Goal: Task Accomplishment & Management: Use online tool/utility

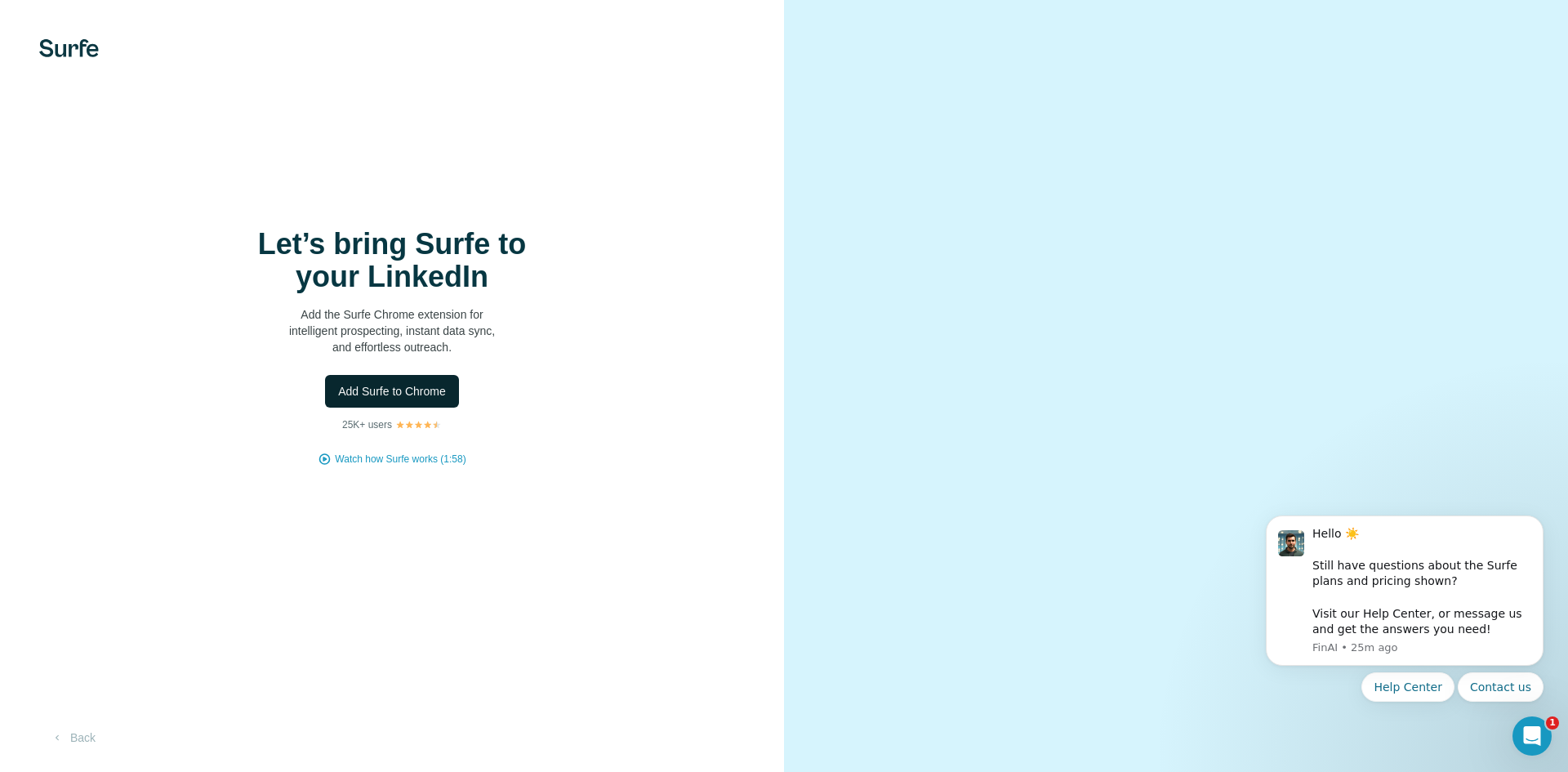
click at [442, 383] on span "Add Surfe to Chrome" at bounding box center [392, 391] width 108 height 16
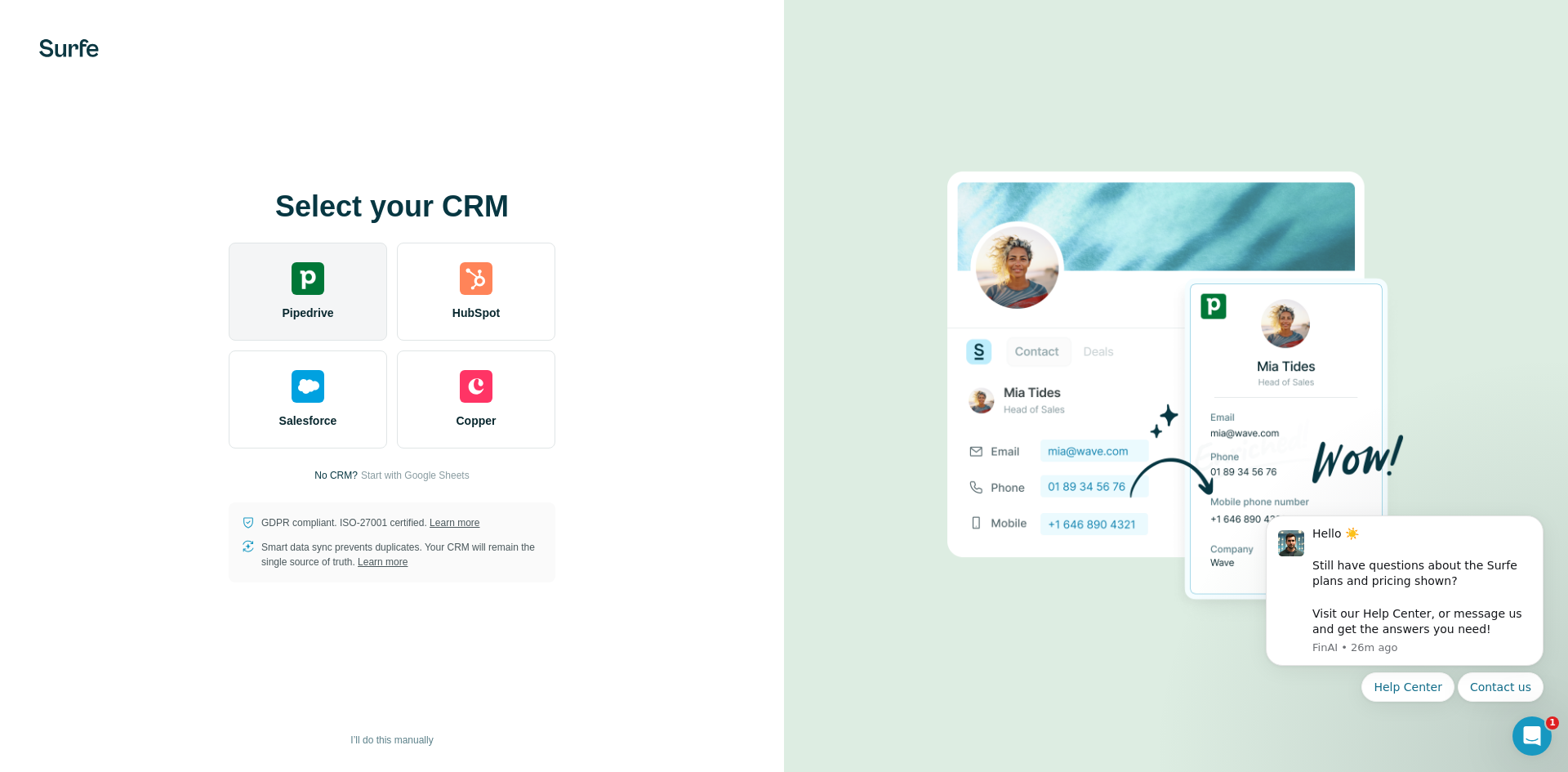
click at [343, 274] on div "Pipedrive" at bounding box center [307, 292] width 158 height 98
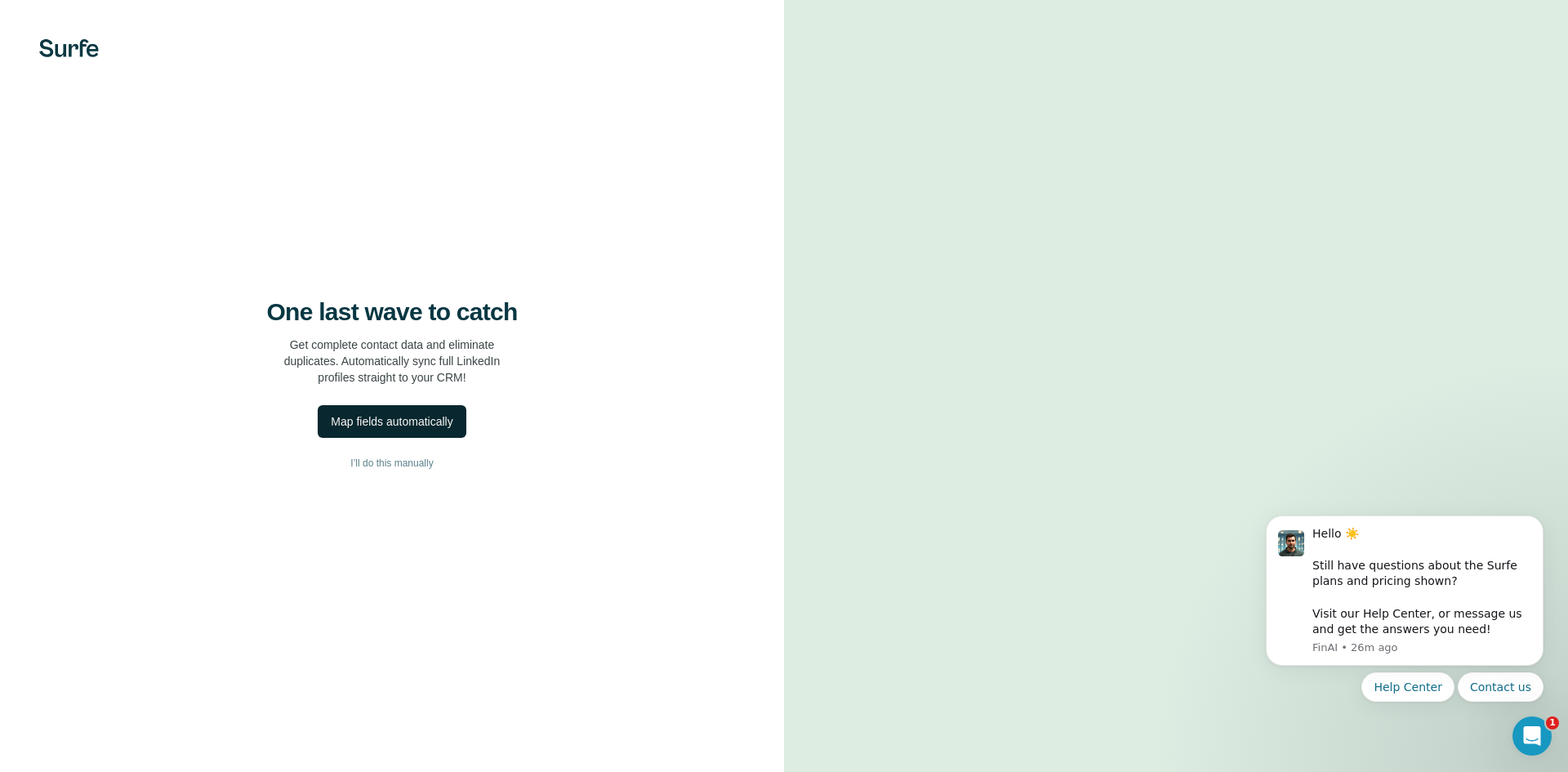
click at [332, 415] on div "Map fields automatically" at bounding box center [392, 421] width 122 height 16
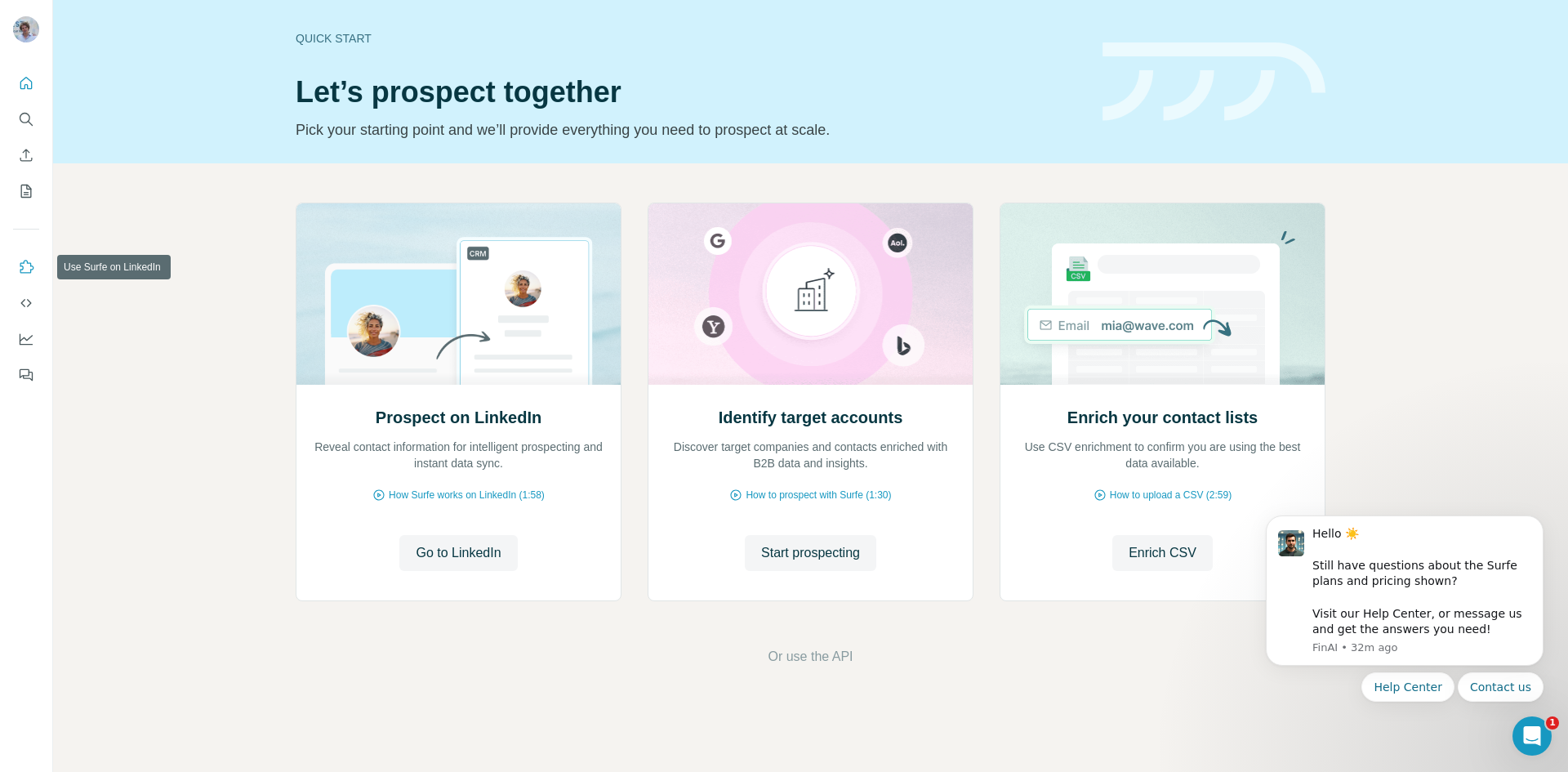
click at [31, 273] on icon "Use Surfe on LinkedIn" at bounding box center [27, 267] width 13 height 13
click at [29, 75] on icon "Quick start" at bounding box center [26, 83] width 16 height 16
click at [28, 129] on button "Search" at bounding box center [26, 119] width 26 height 30
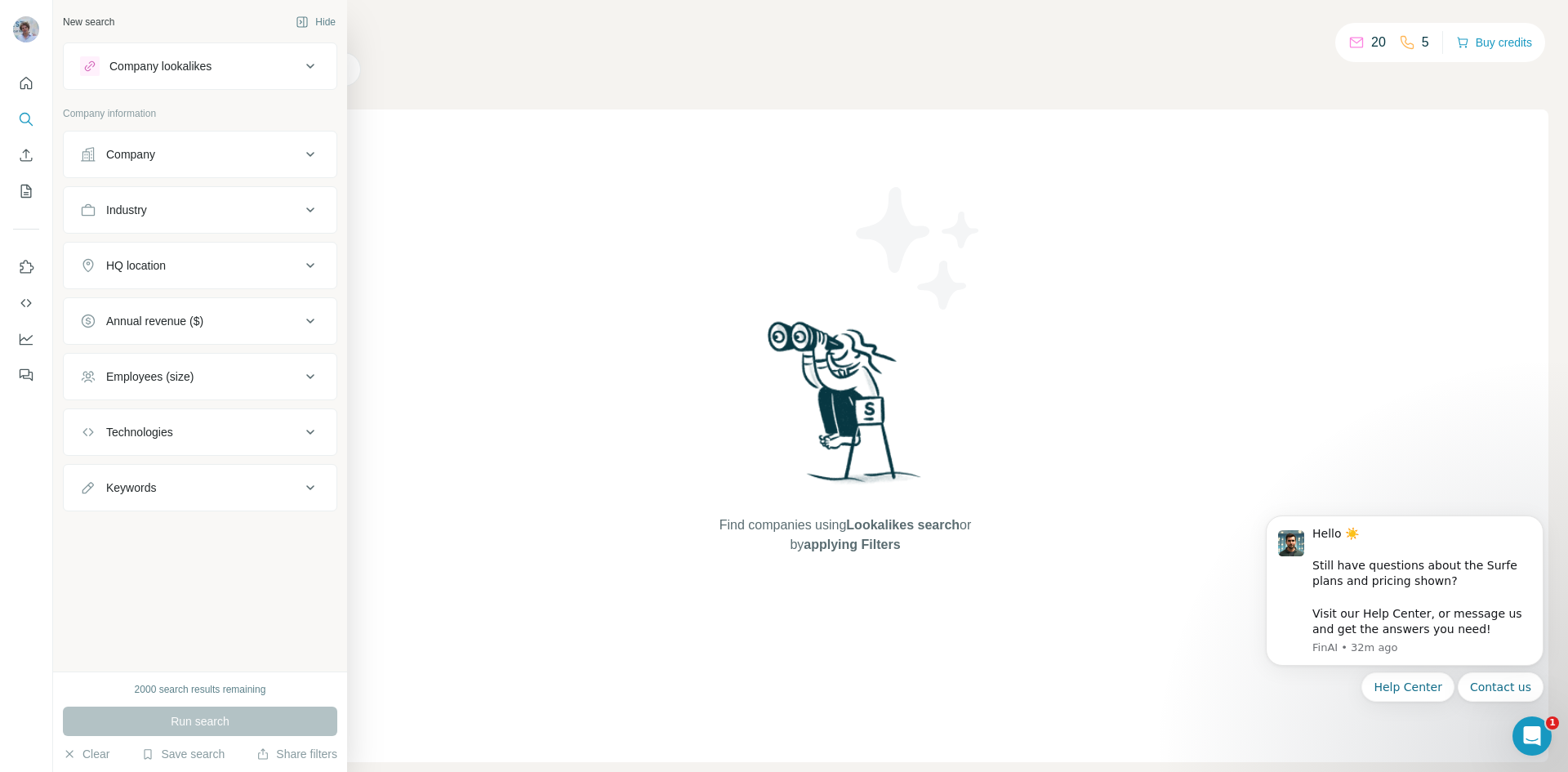
click at [189, 157] on div "Company" at bounding box center [190, 154] width 221 height 16
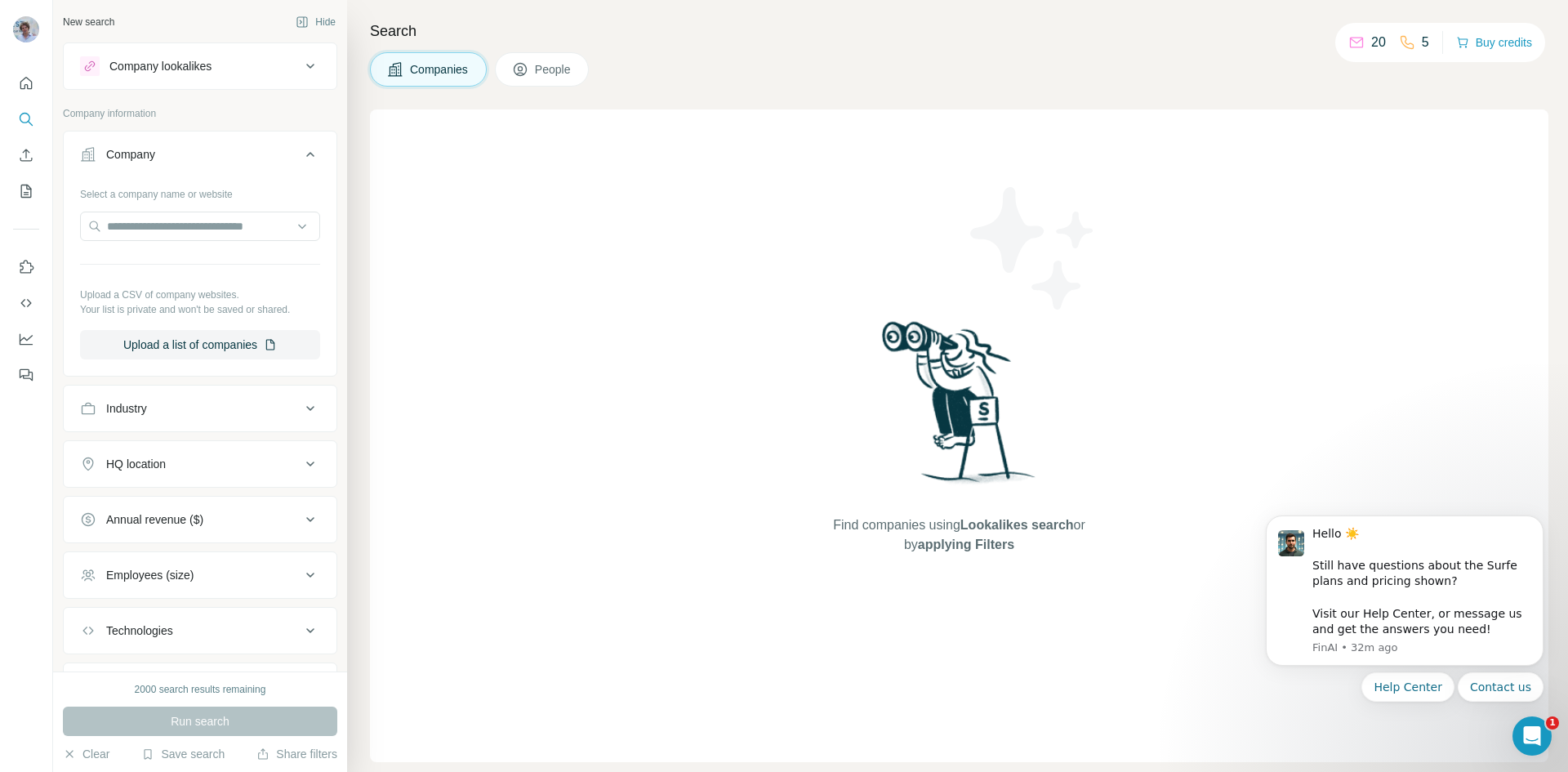
click at [209, 167] on button "Company" at bounding box center [200, 157] width 273 height 46
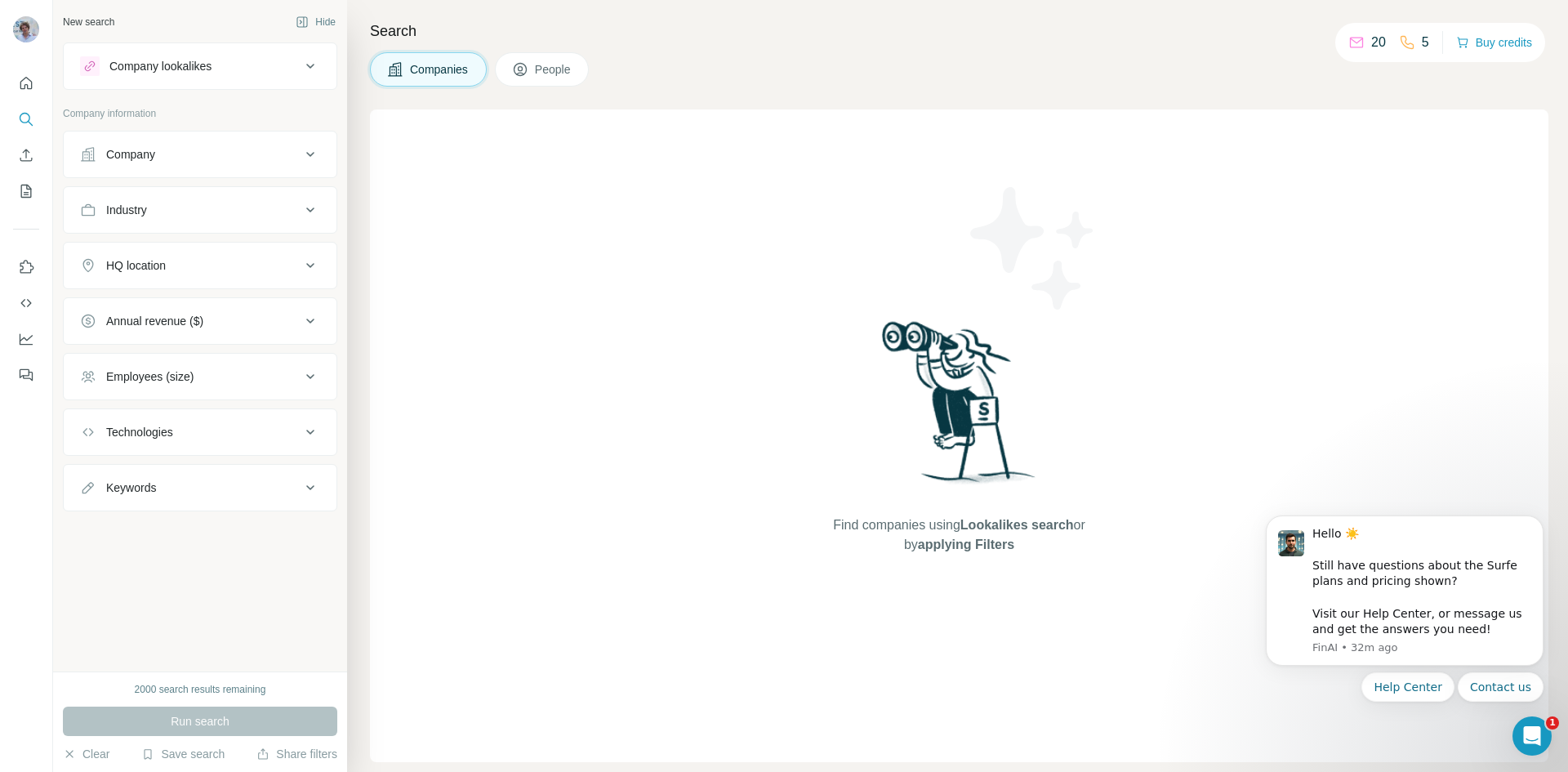
click at [214, 264] on div "HQ location" at bounding box center [190, 265] width 221 height 16
click at [210, 300] on input "text" at bounding box center [200, 306] width 240 height 30
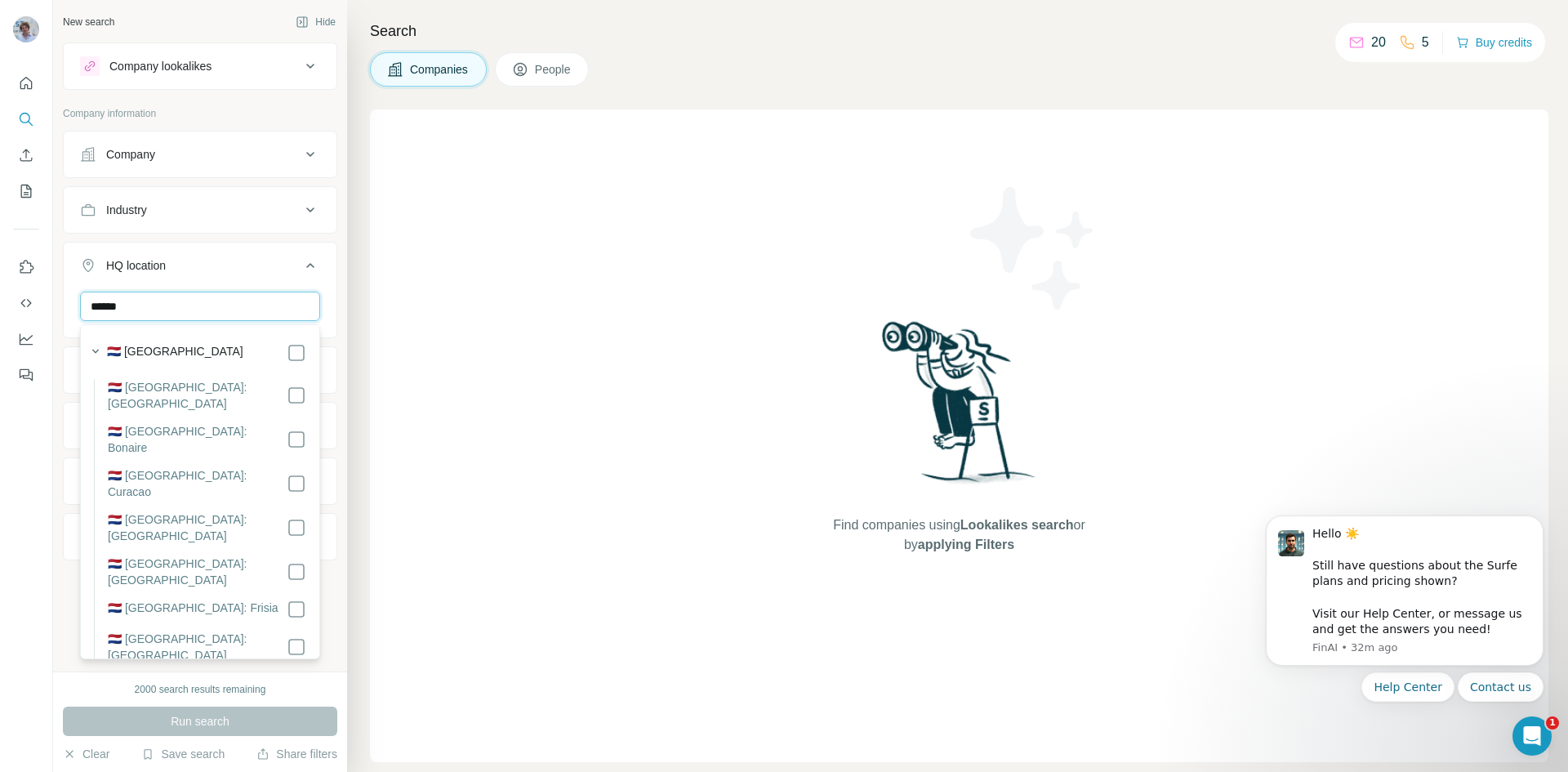
type input "******"
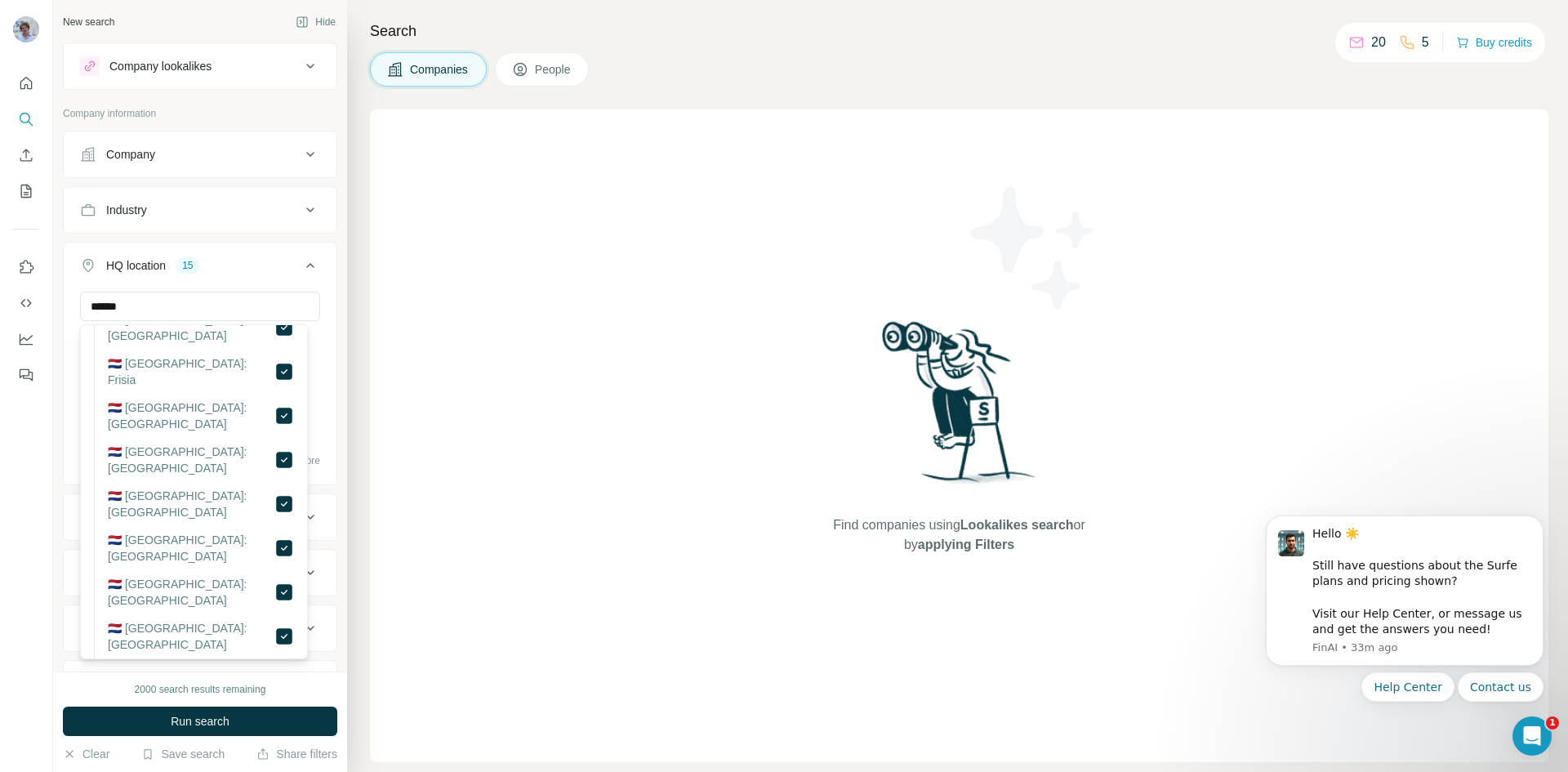
scroll to position [245, 0]
click at [473, 481] on div "Find companies using Lookalikes search or by applying Filters" at bounding box center [958, 436] width 1178 height 653
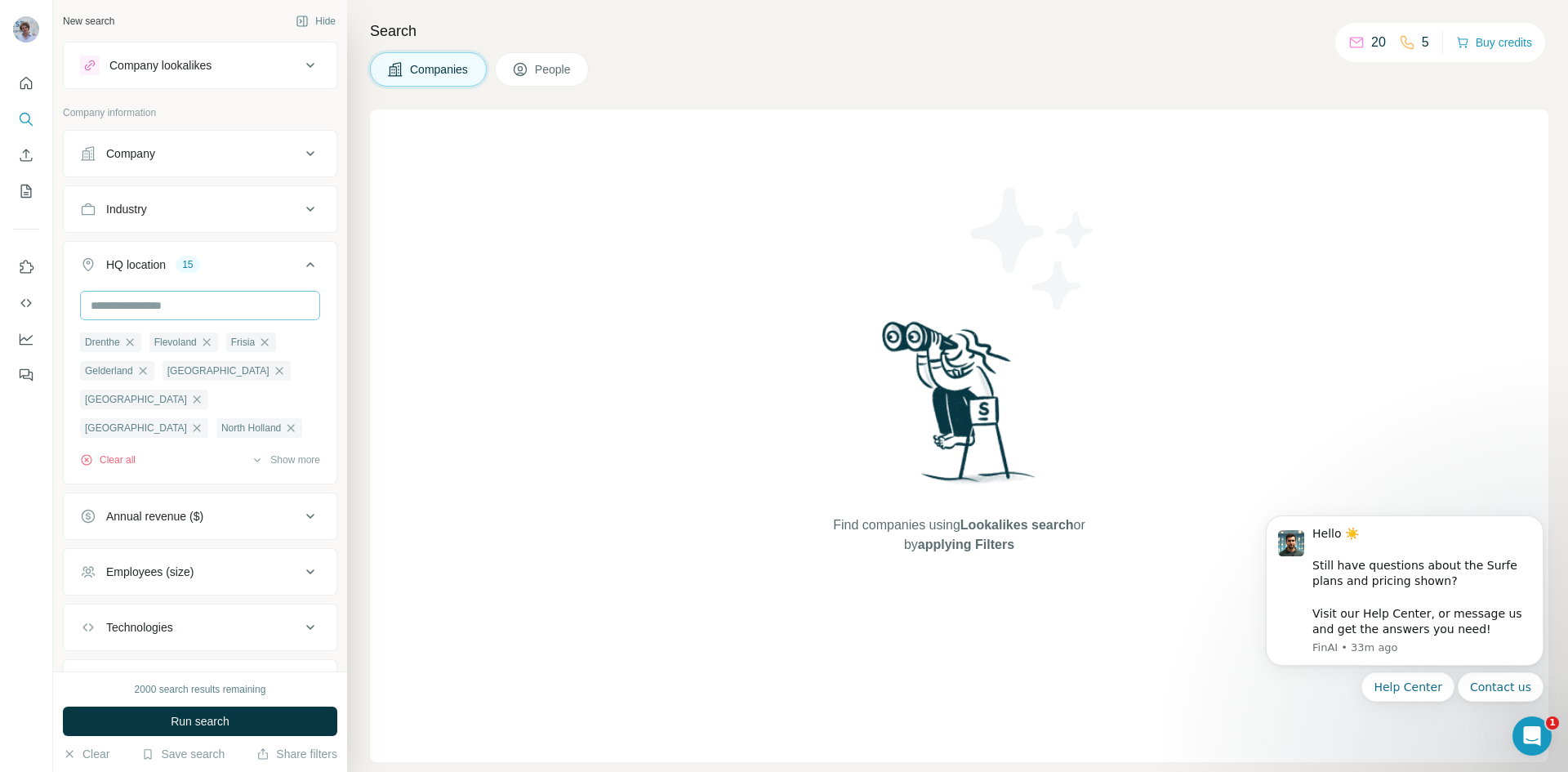
scroll to position [0, 0]
click at [564, 84] on button "People" at bounding box center [542, 69] width 95 height 35
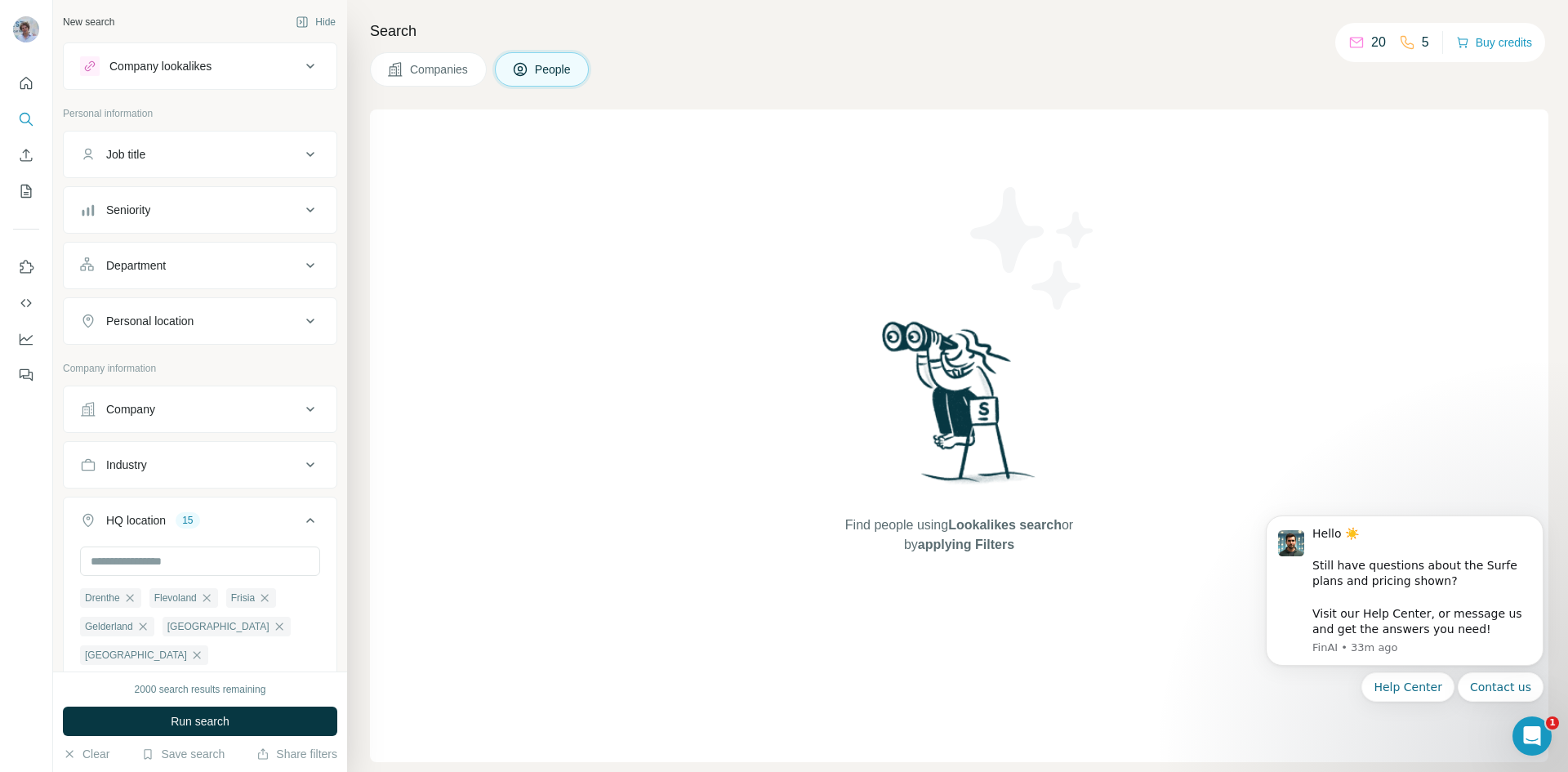
click at [206, 140] on button "Job title" at bounding box center [200, 154] width 273 height 39
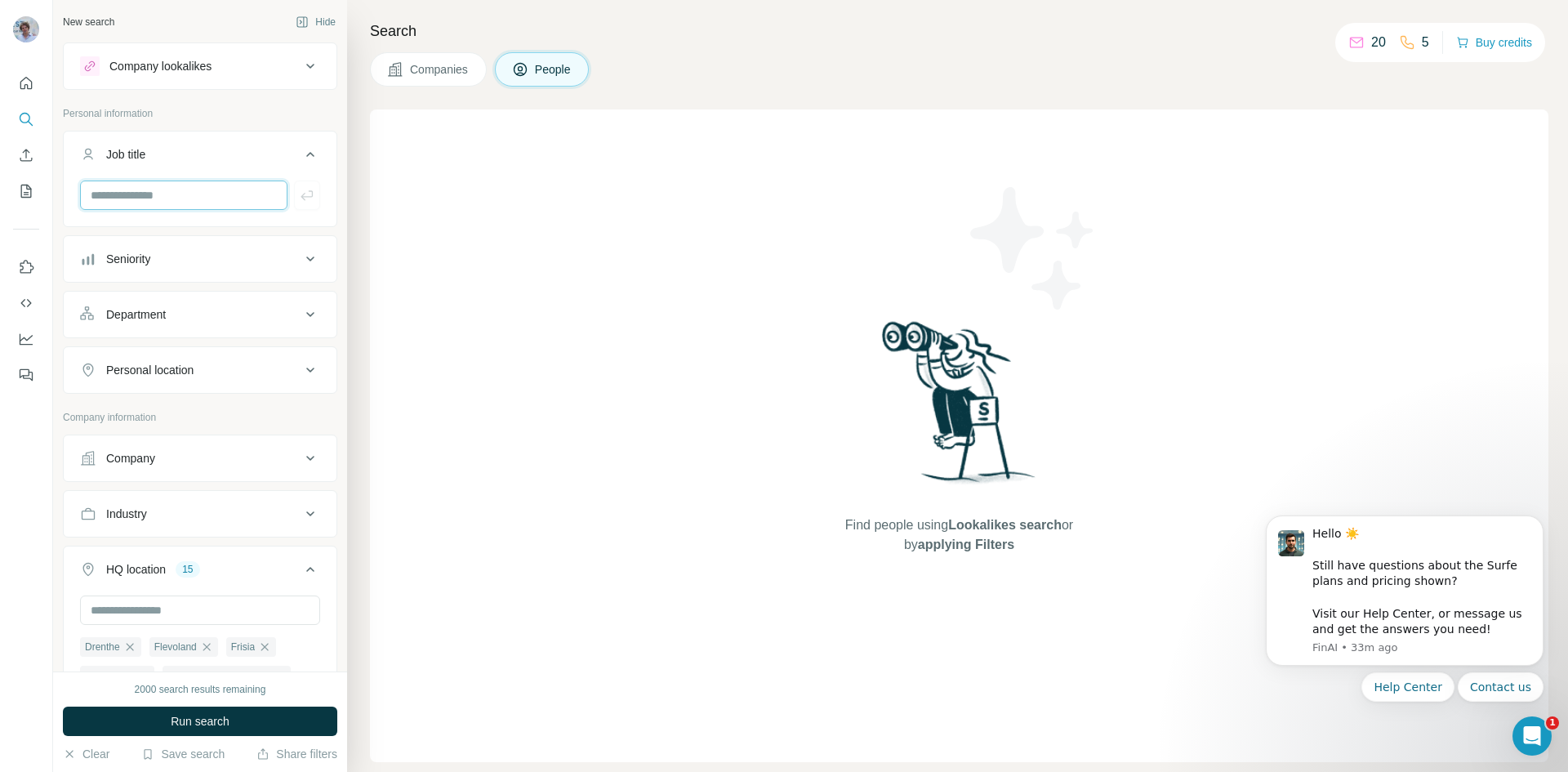
click at [214, 195] on input "text" at bounding box center [183, 195] width 207 height 30
type input "**"
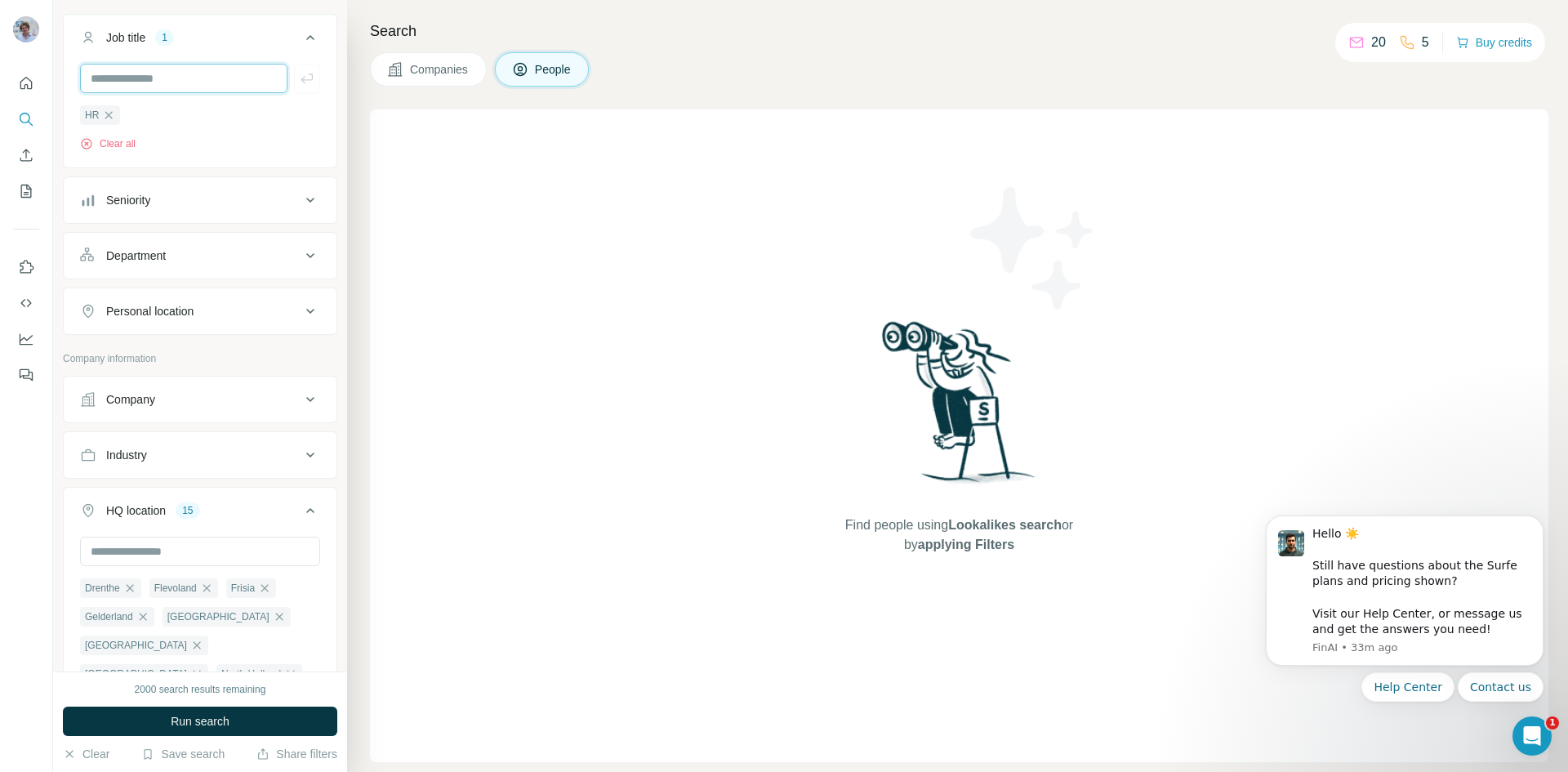
scroll to position [163, 0]
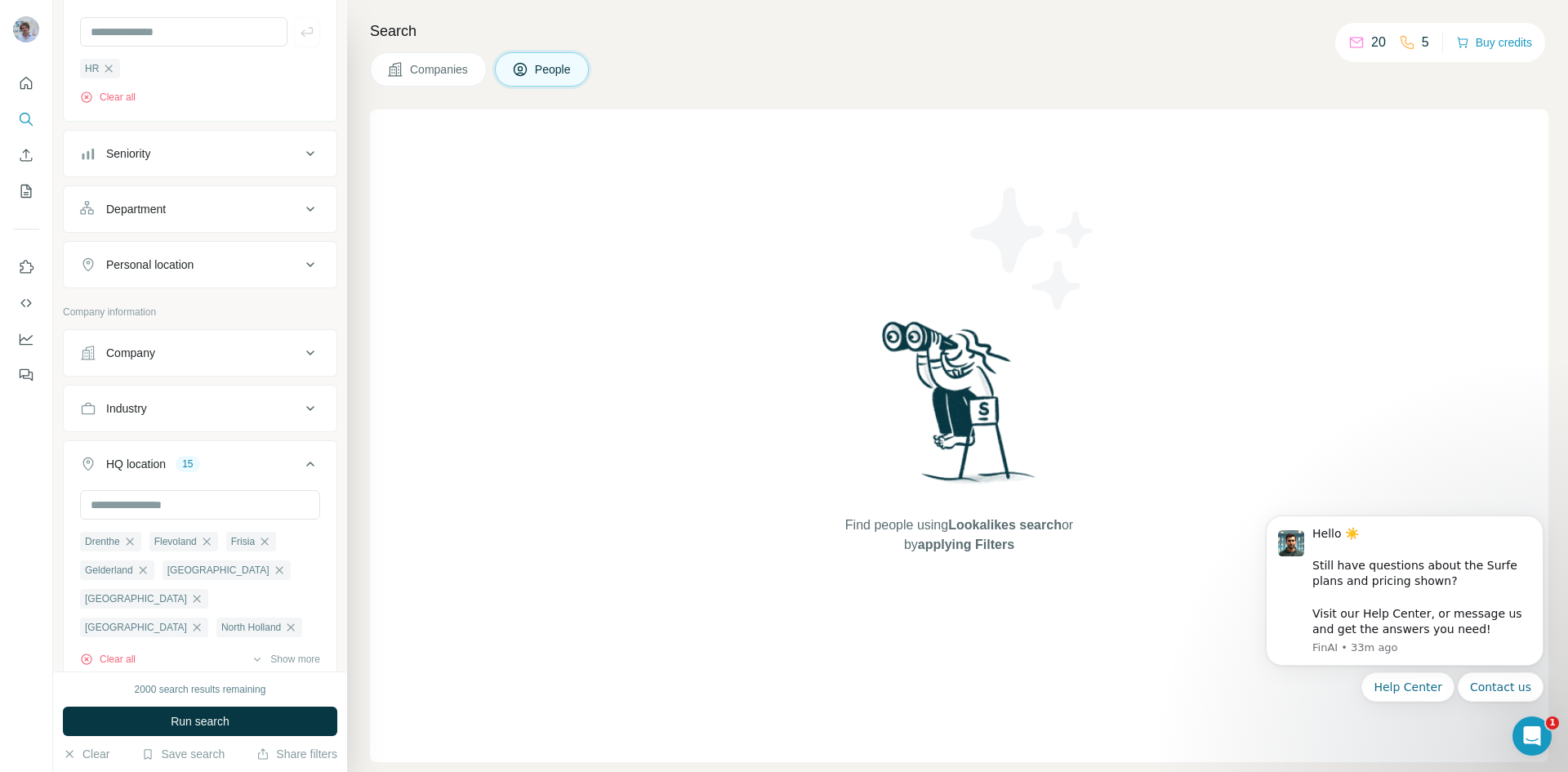
click at [216, 277] on button "Personal location" at bounding box center [200, 264] width 273 height 39
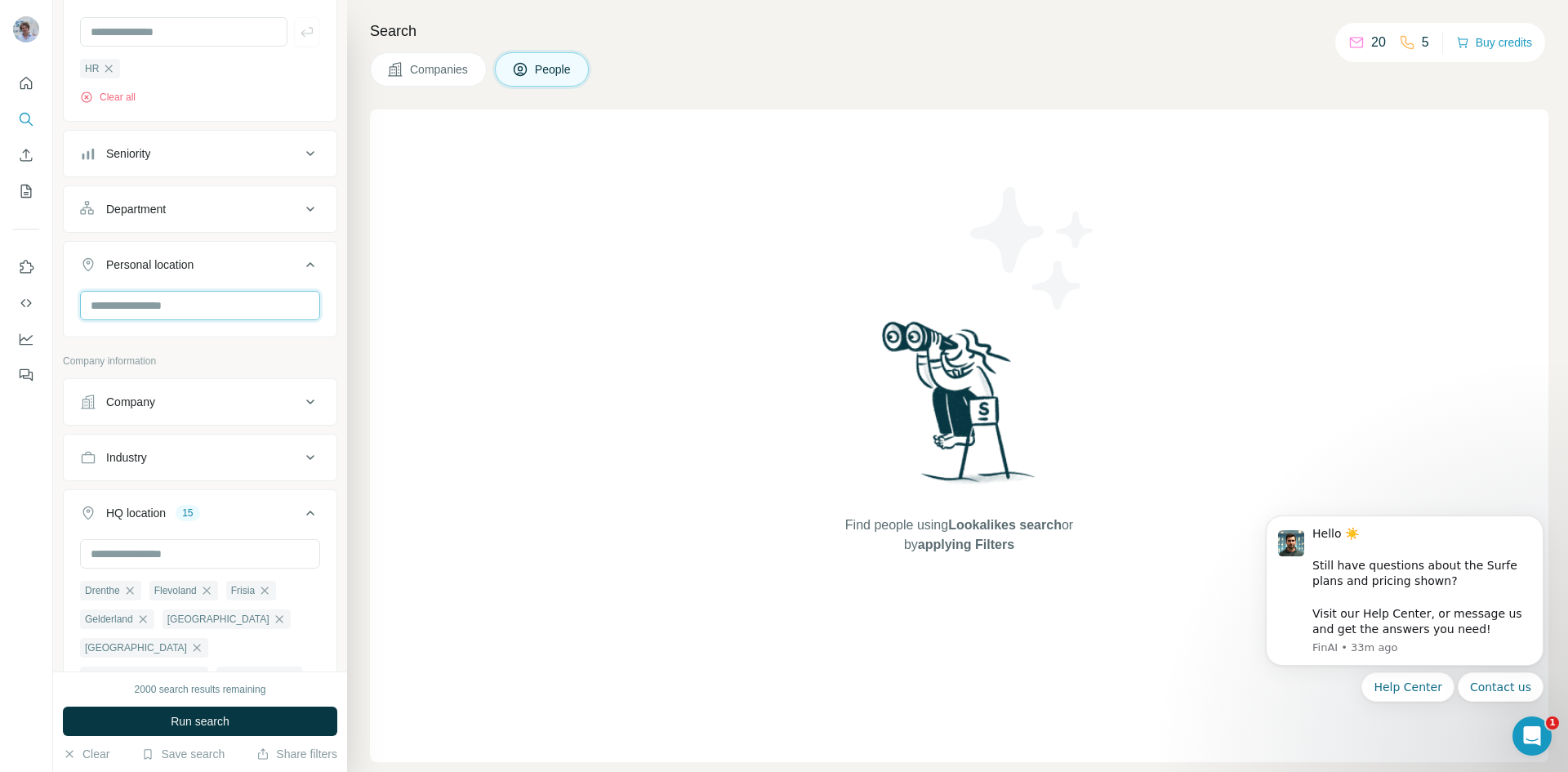
click at [184, 301] on input "text" at bounding box center [200, 305] width 240 height 30
type input "******"
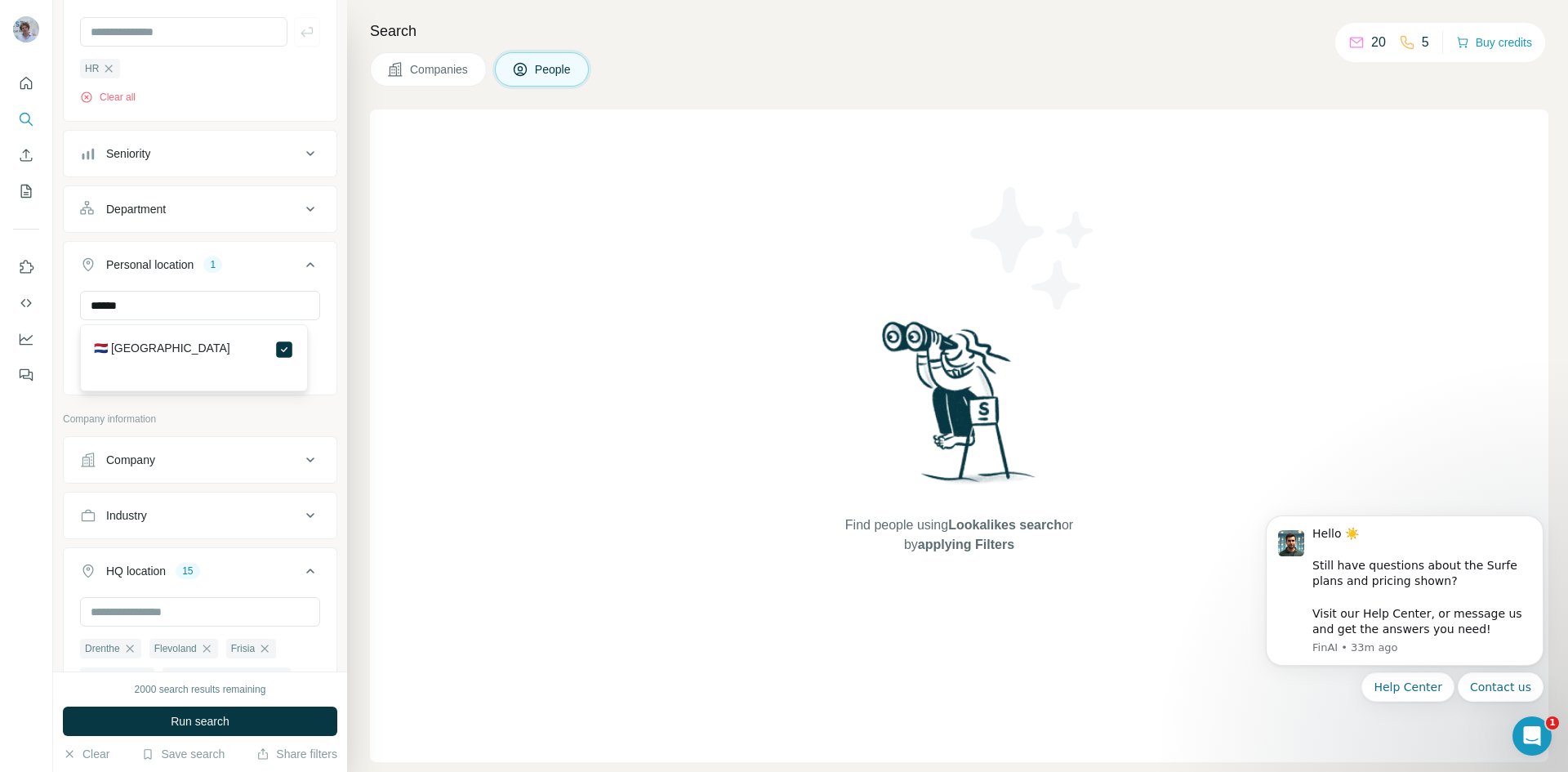
click at [426, 329] on div "Find people using Lookalikes search or by applying Filters" at bounding box center [958, 436] width 1178 height 653
click at [228, 470] on button "Company" at bounding box center [200, 460] width 273 height 39
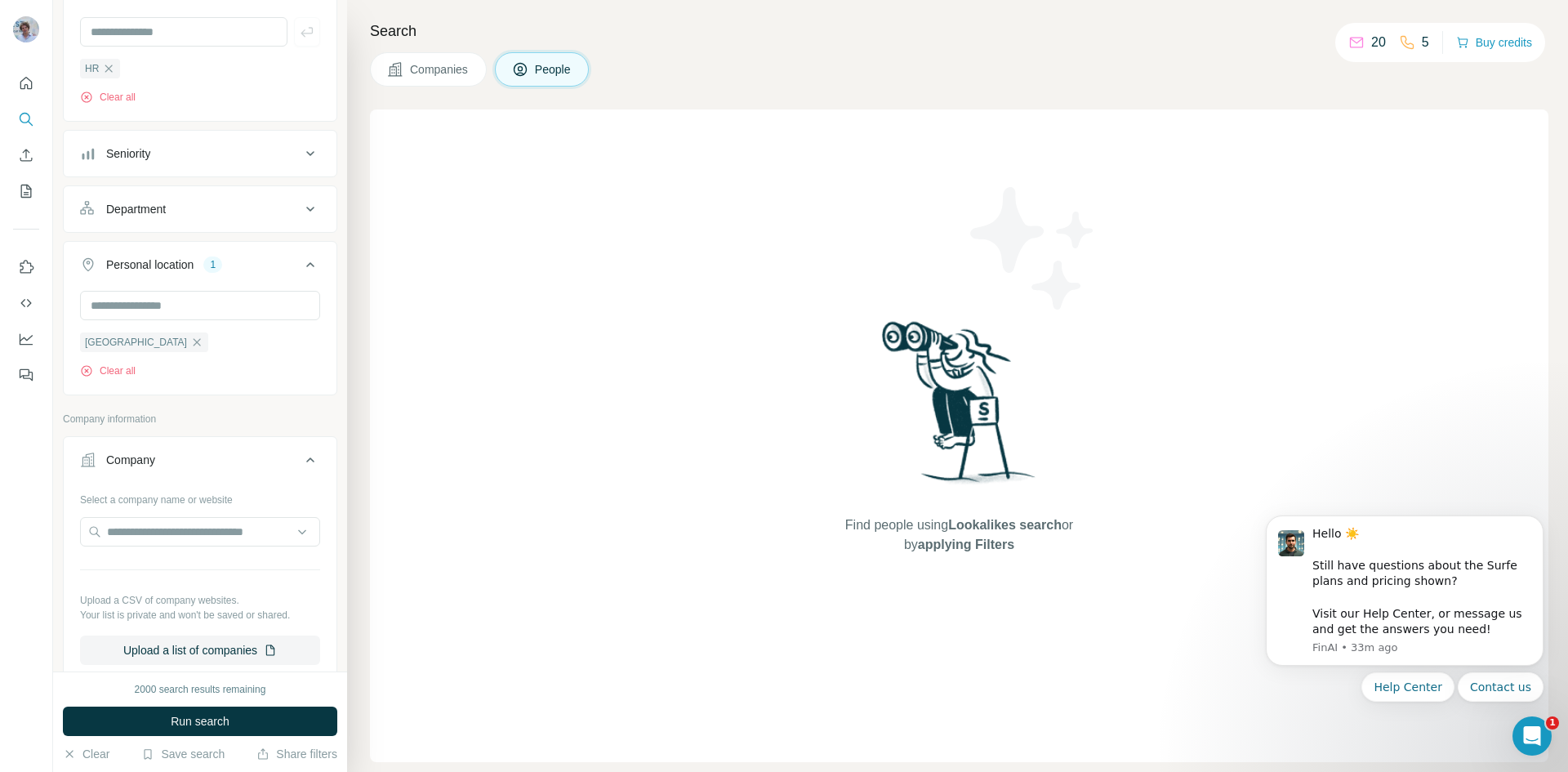
click at [195, 460] on div "Company" at bounding box center [190, 459] width 221 height 16
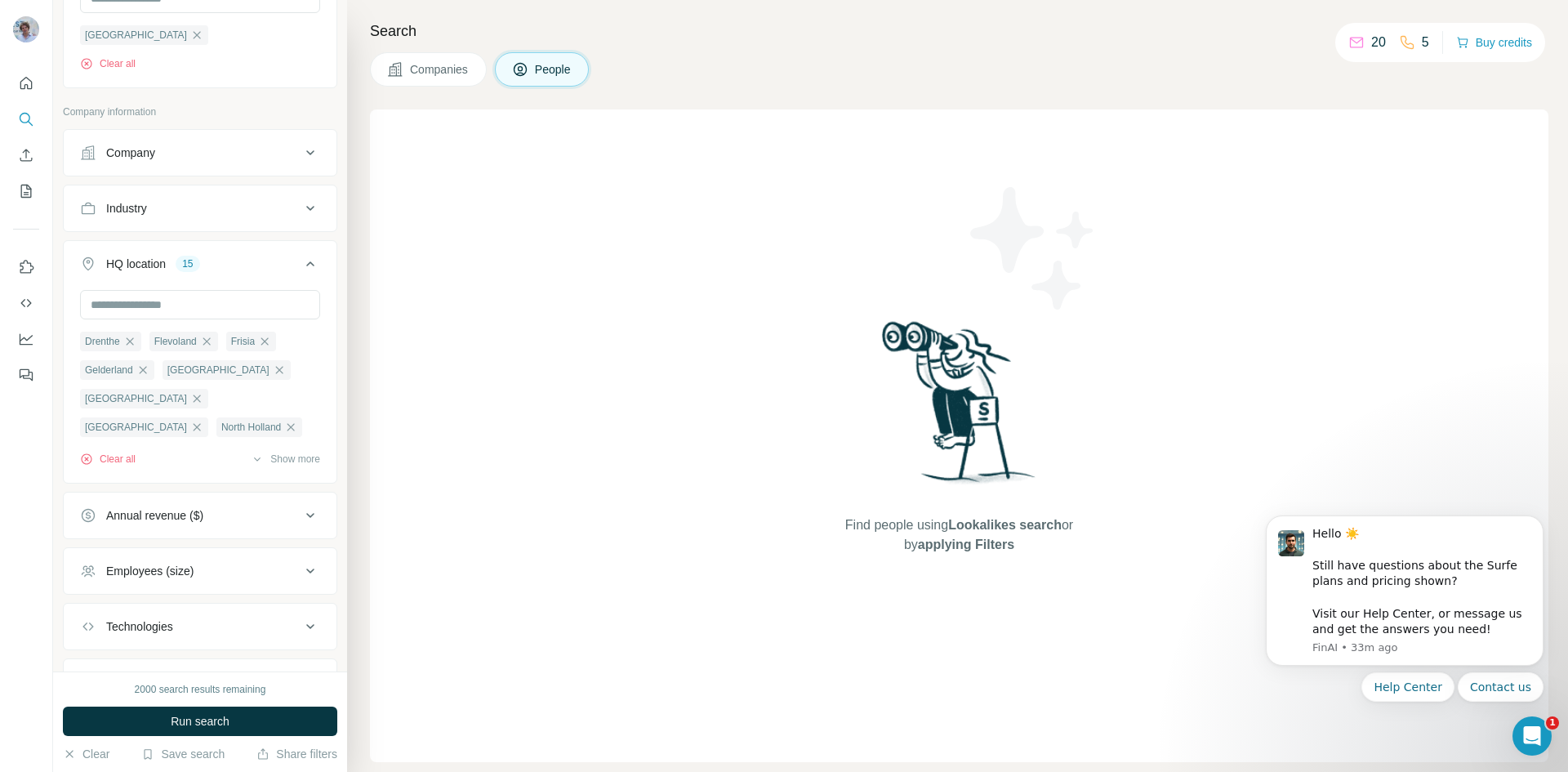
scroll to position [552, 0]
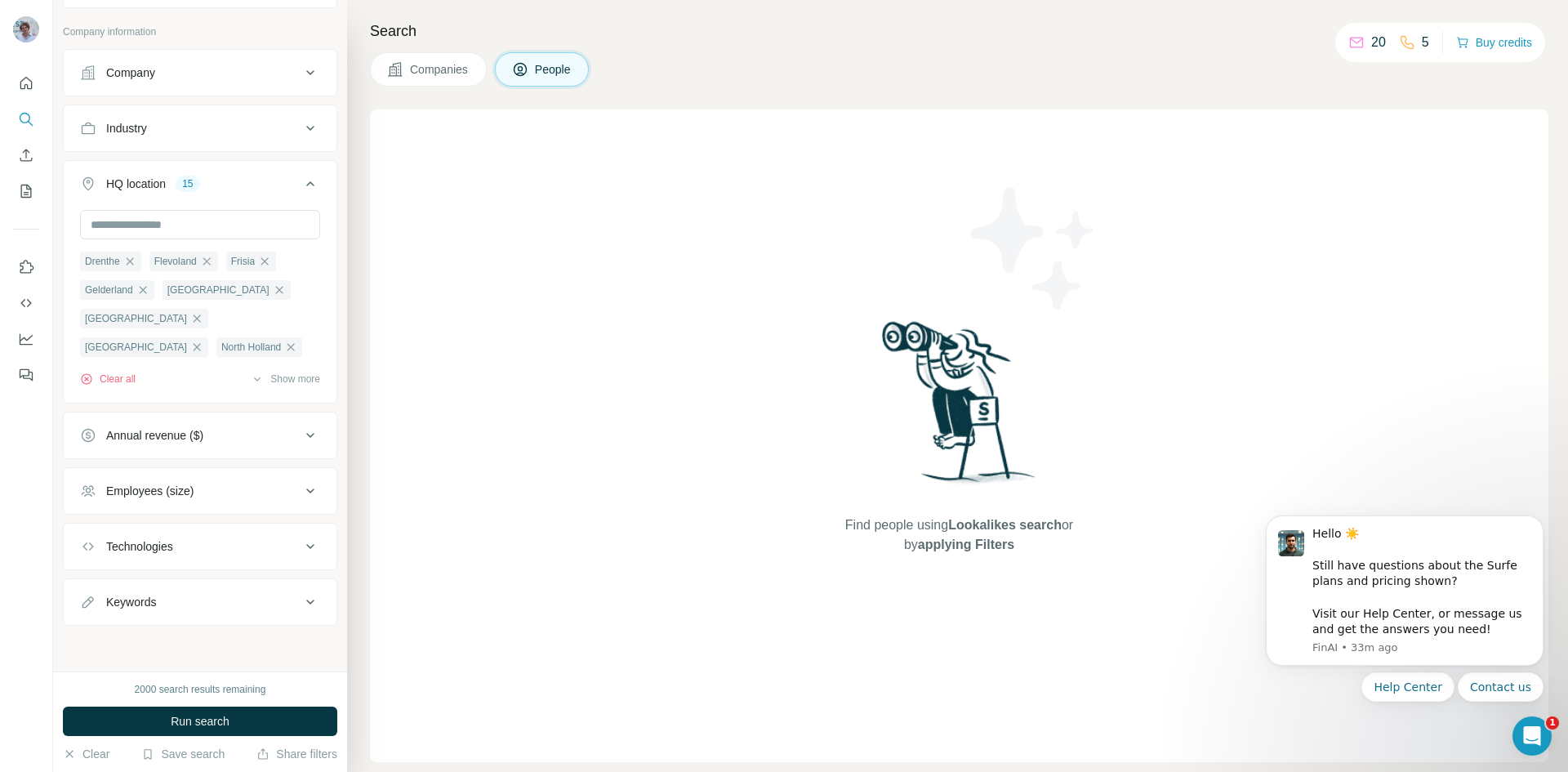
click at [198, 485] on div "Employees (size)" at bounding box center [190, 491] width 221 height 16
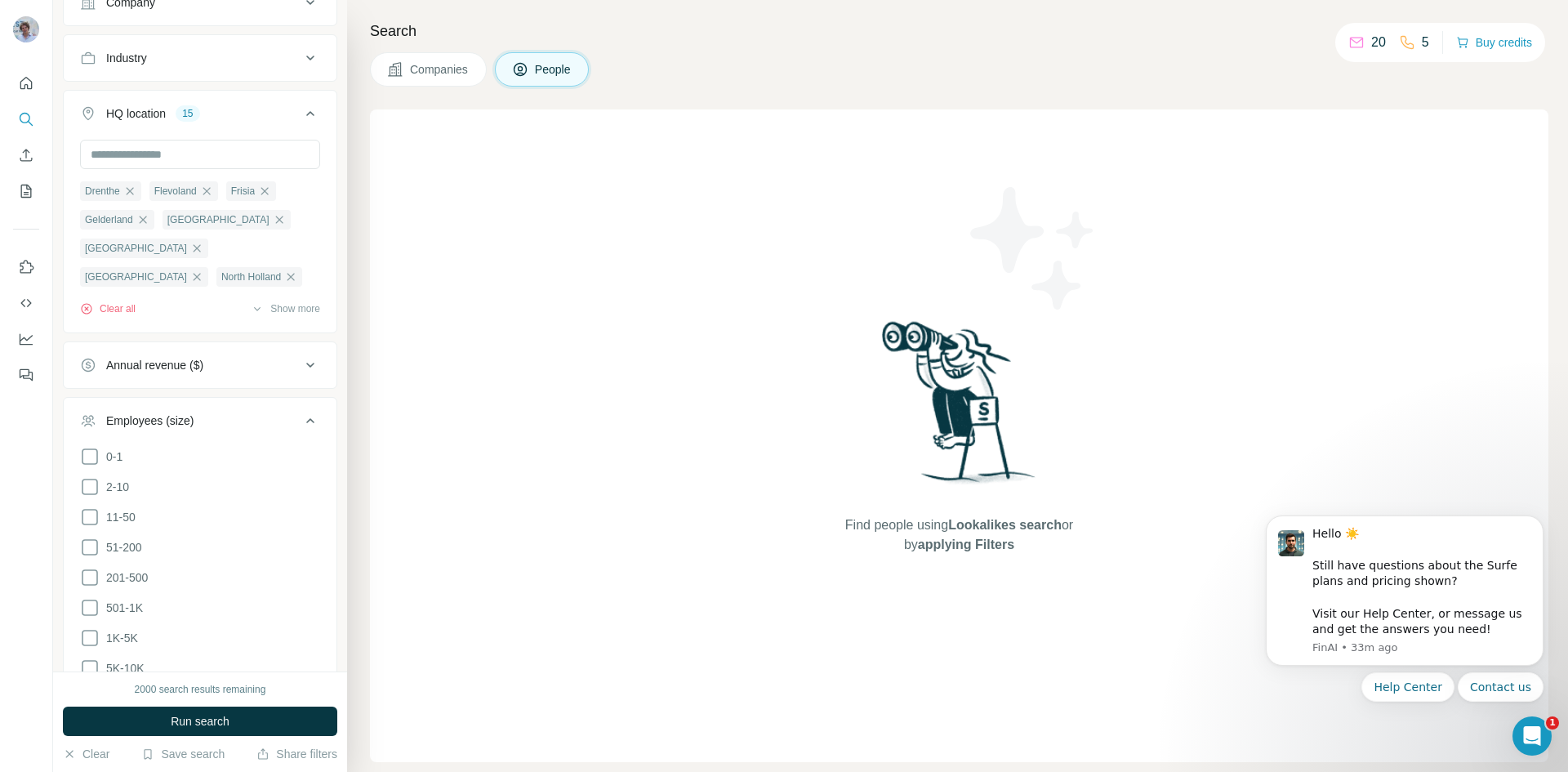
scroll to position [715, 0]
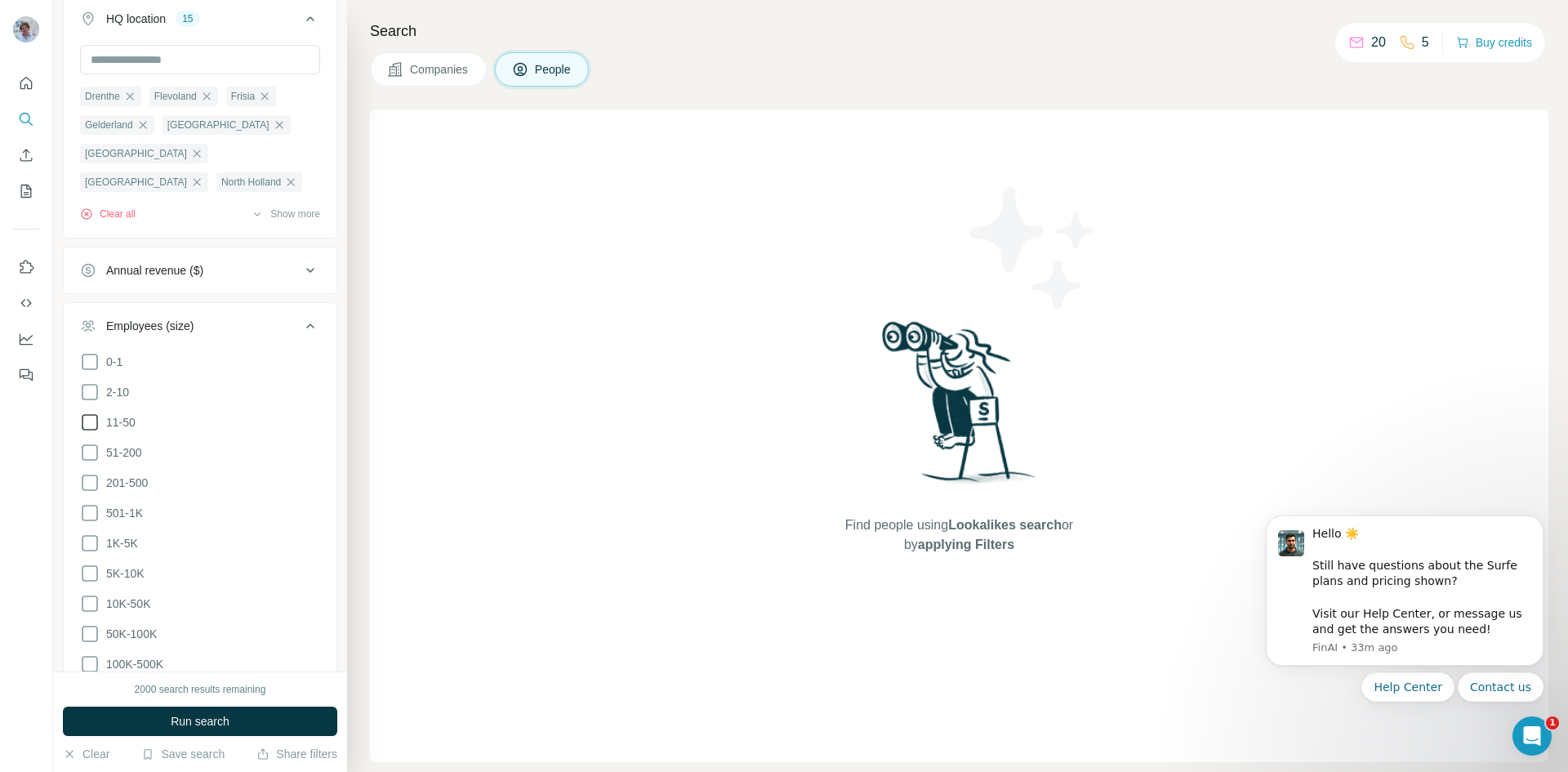
click at [129, 425] on span "11-50" at bounding box center [117, 422] width 36 height 16
click at [124, 446] on span "51-200" at bounding box center [121, 452] width 42 height 16
click at [146, 477] on span "201-500" at bounding box center [124, 482] width 48 height 16
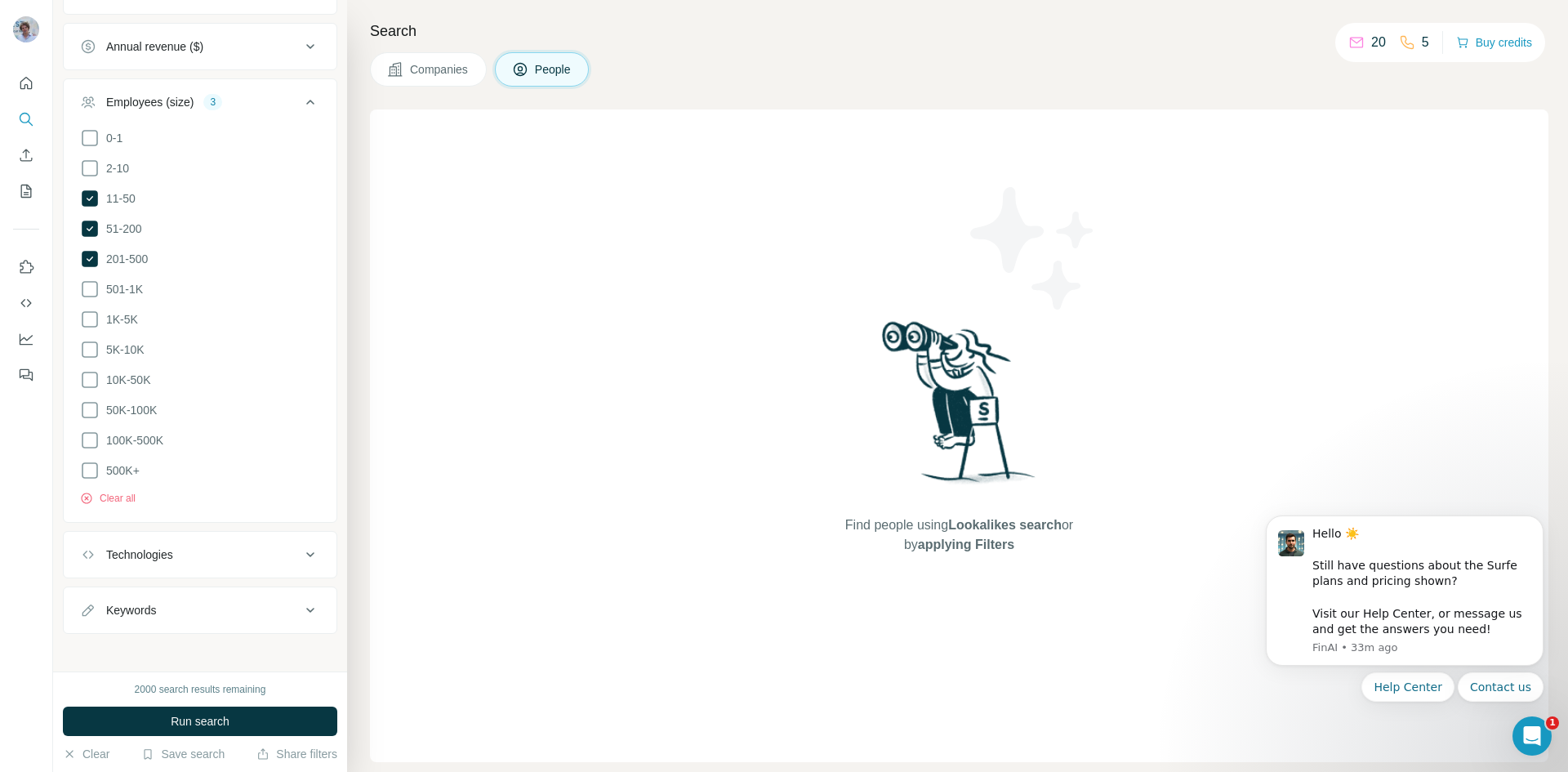
click at [213, 552] on div "Technologies" at bounding box center [190, 554] width 221 height 16
click at [192, 581] on input "text" at bounding box center [200, 595] width 240 height 30
click at [201, 546] on div "Technologies" at bounding box center [190, 554] width 221 height 16
click at [181, 581] on input "text" at bounding box center [200, 595] width 240 height 30
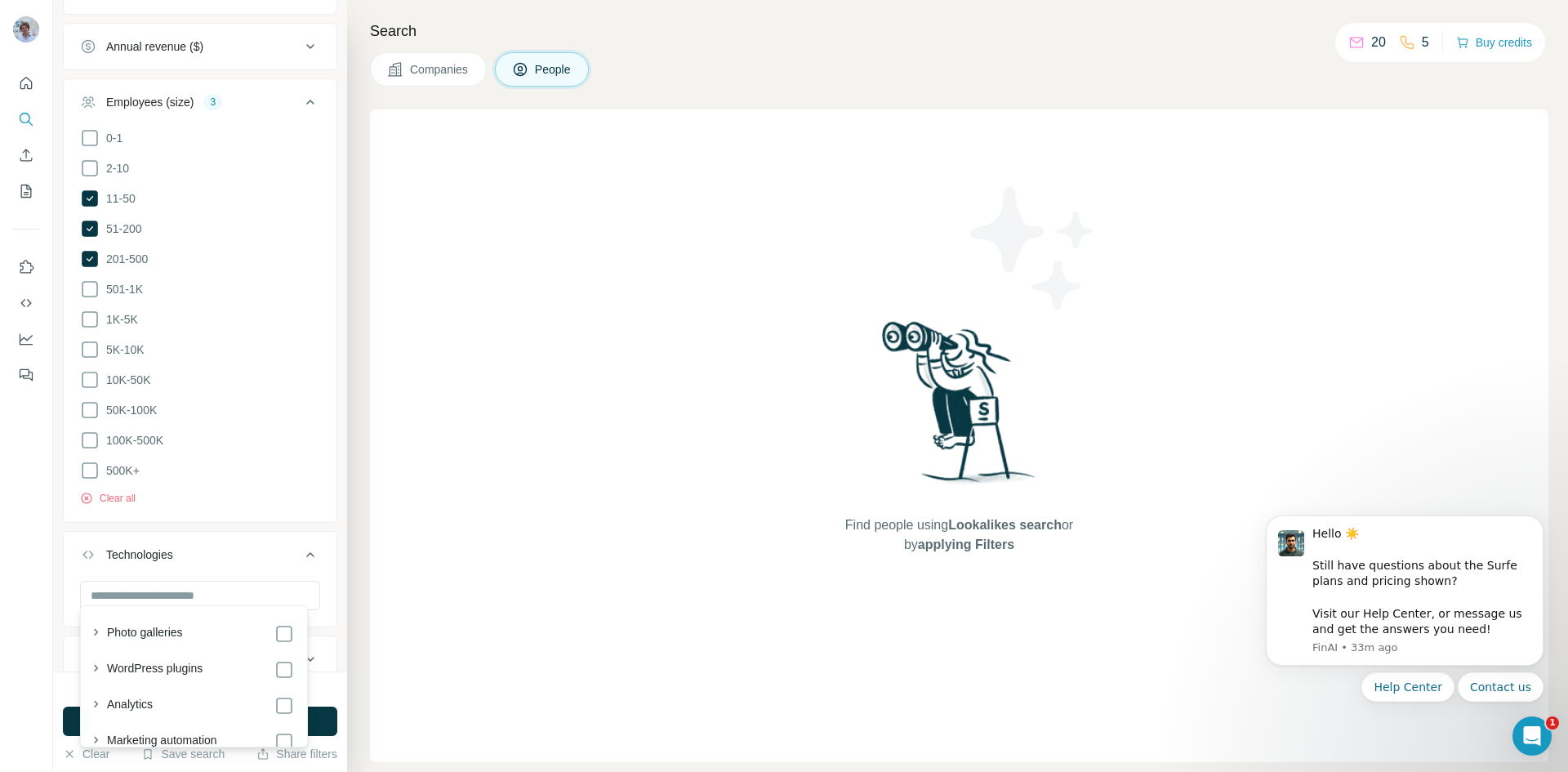
click at [189, 546] on div "Technologies" at bounding box center [190, 554] width 221 height 16
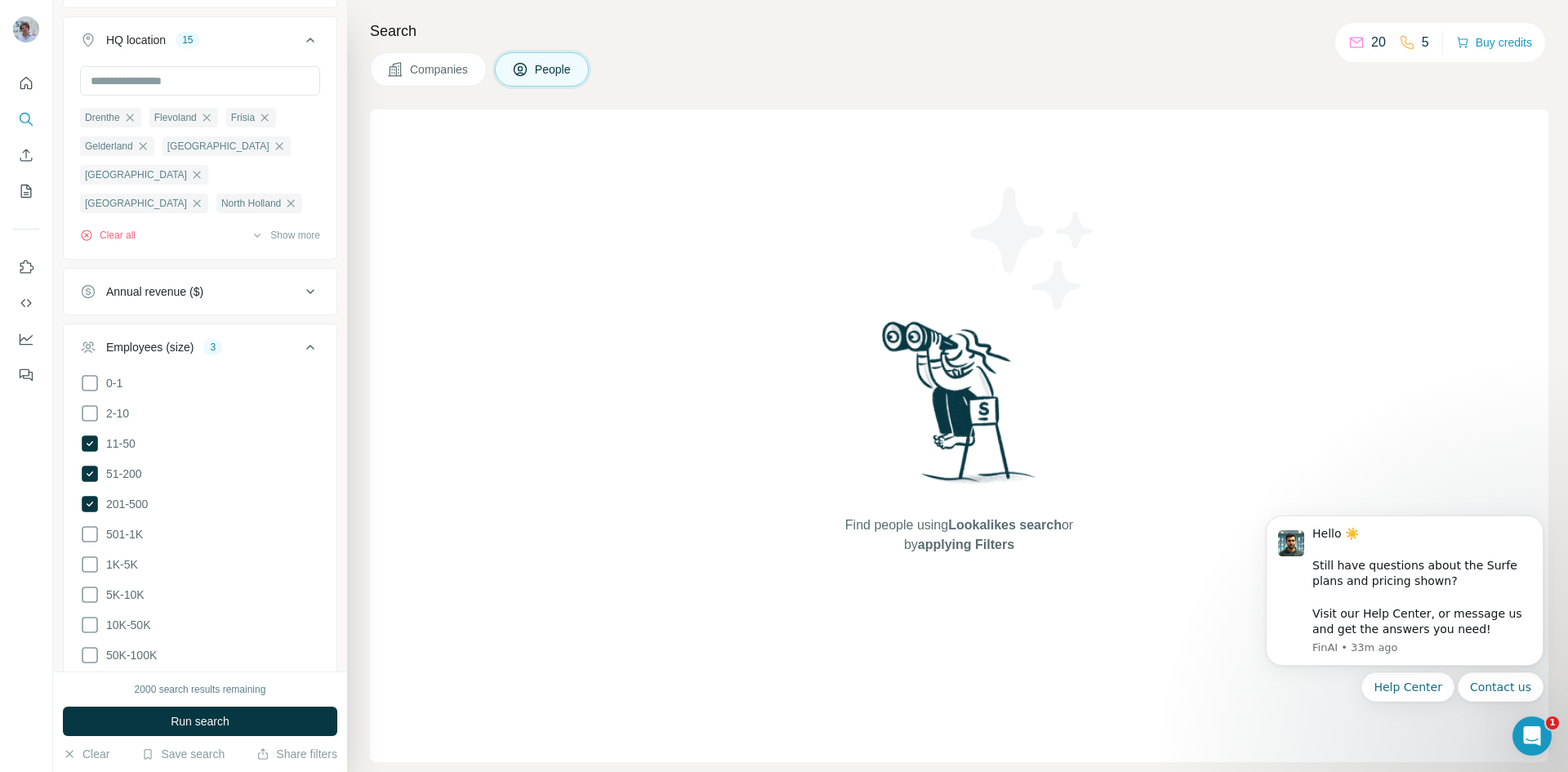
click at [170, 353] on div "Employees (size)" at bounding box center [150, 347] width 87 height 16
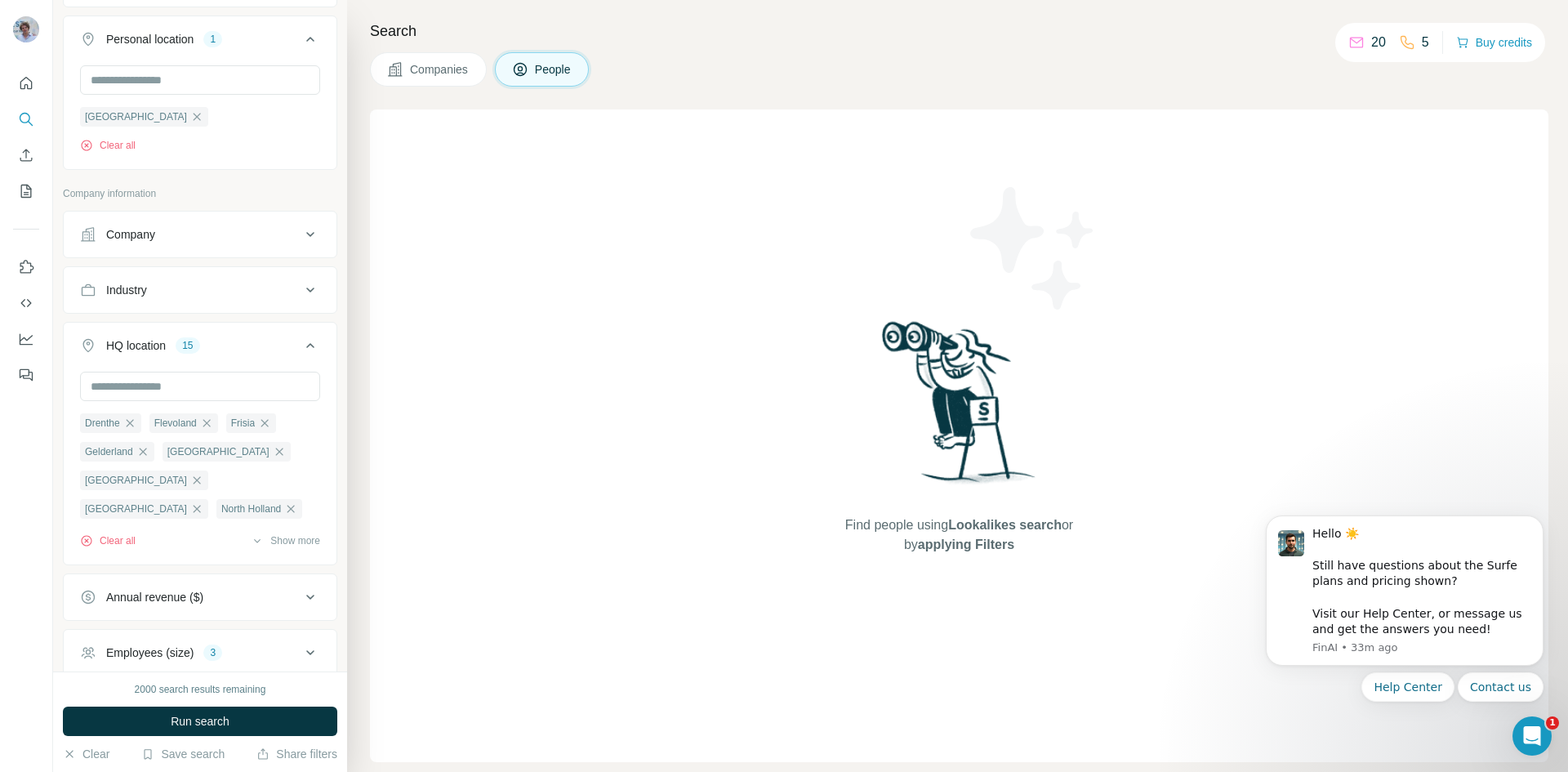
click at [157, 350] on div "HQ location" at bounding box center [136, 345] width 60 height 16
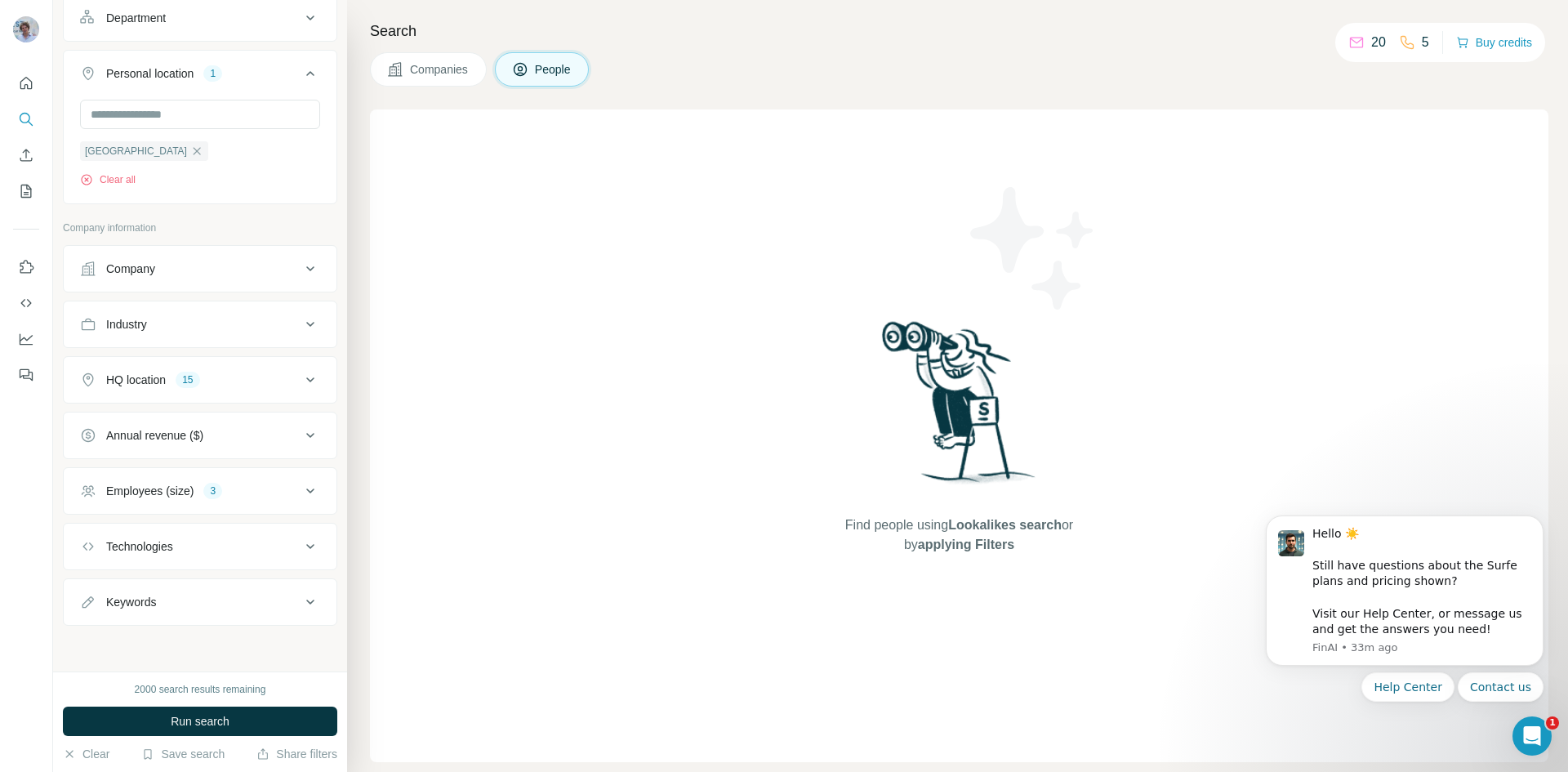
scroll to position [356, 0]
click at [159, 320] on div "Industry" at bounding box center [190, 324] width 221 height 16
click at [143, 380] on div at bounding box center [200, 365] width 240 height 33
click at [156, 364] on input at bounding box center [191, 363] width 202 height 18
click at [157, 368] on input at bounding box center [191, 363] width 202 height 18
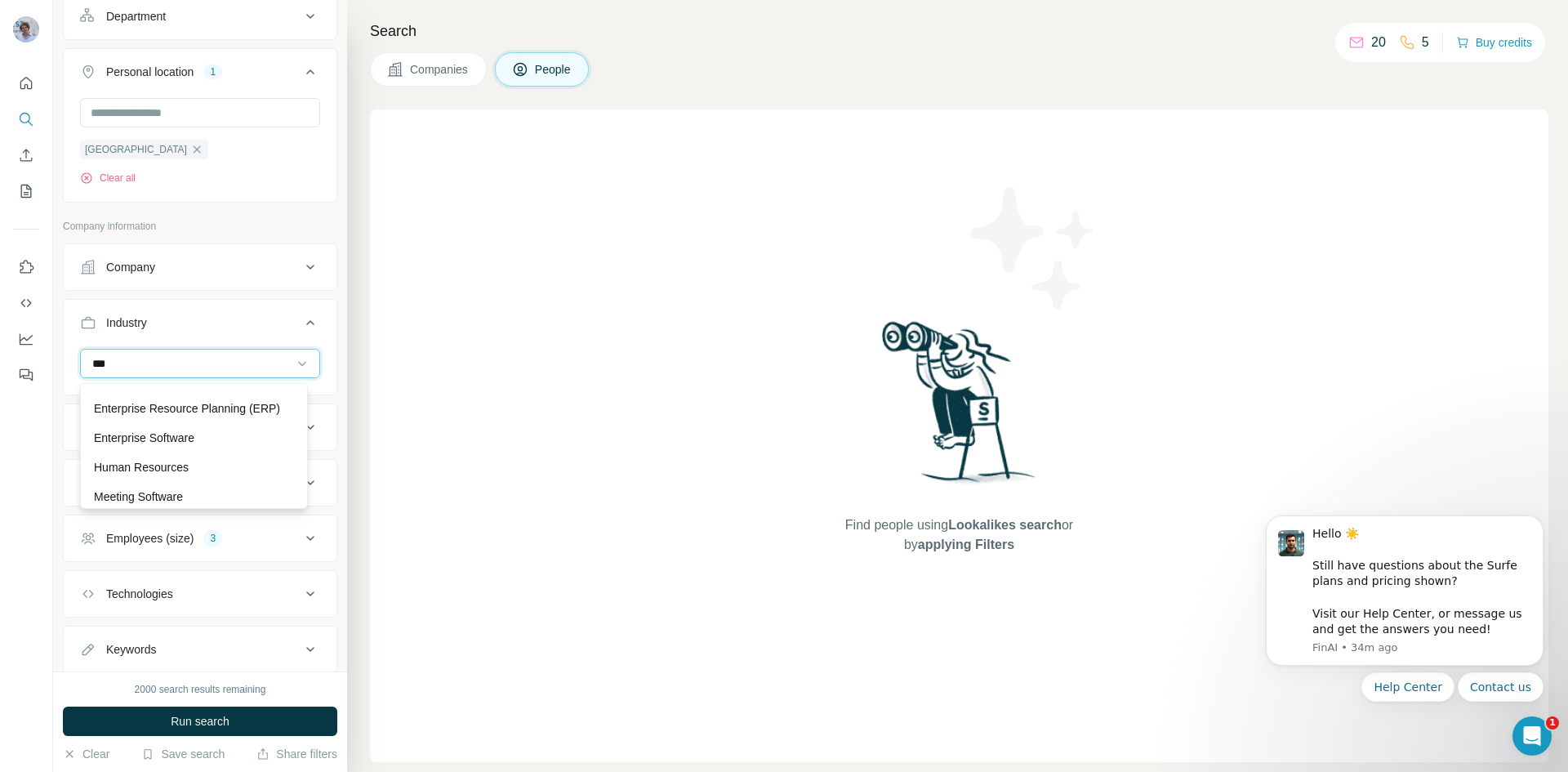
scroll to position [30, 0]
type input "****"
click at [201, 460] on div "Software" at bounding box center [194, 460] width 200 height 16
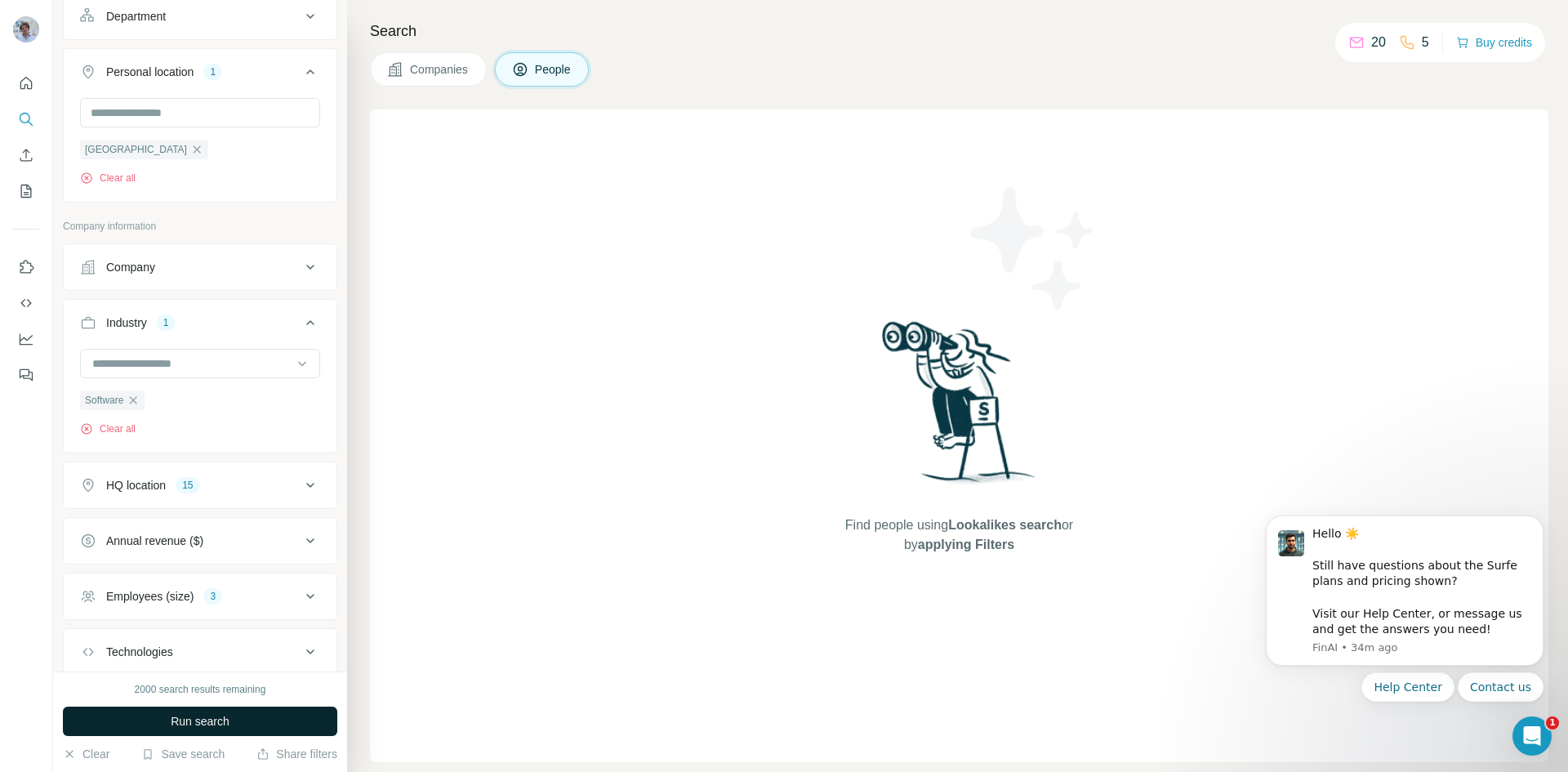
click at [229, 728] on span "Run search" at bounding box center [200, 721] width 59 height 16
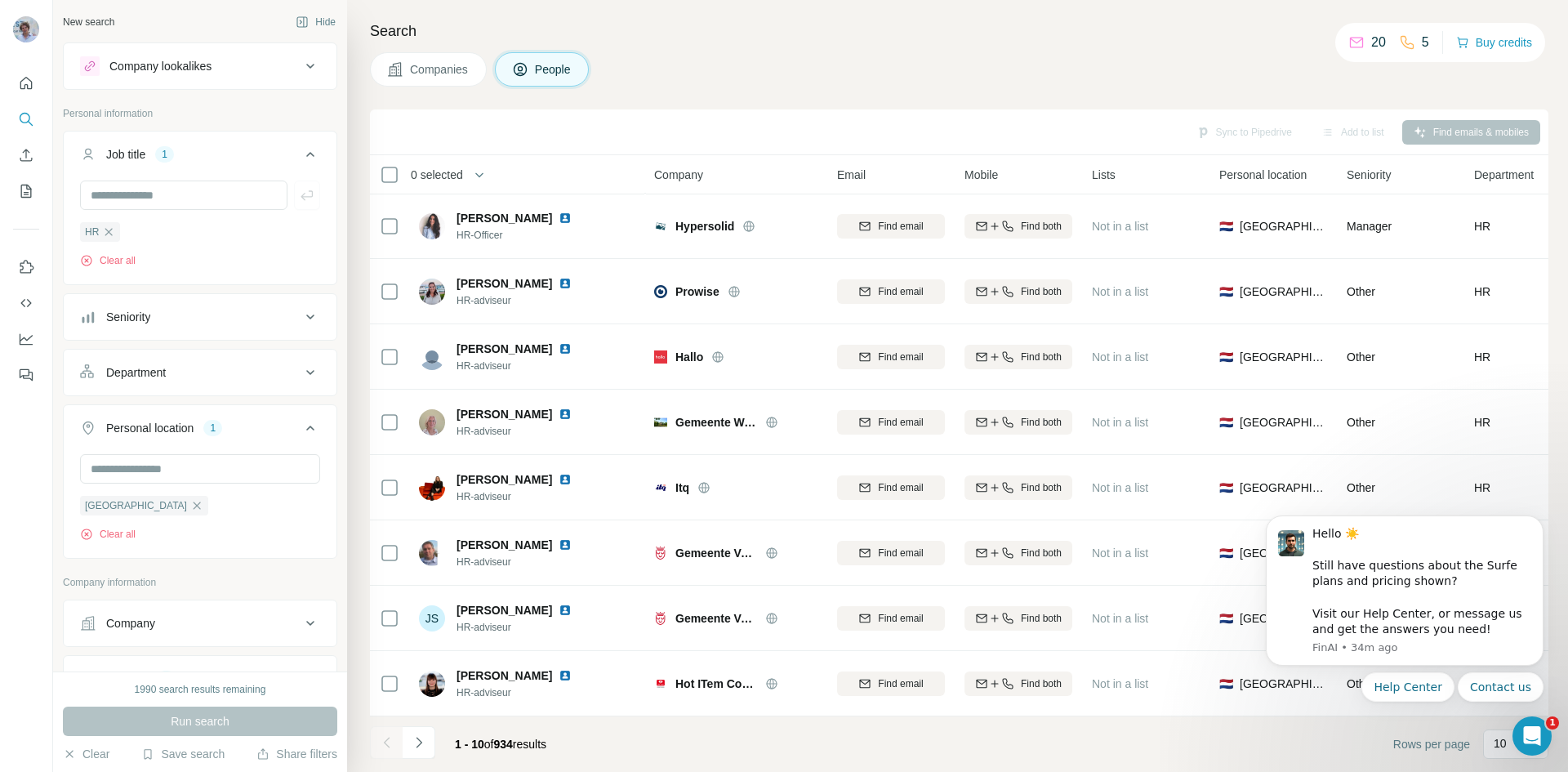
click at [197, 322] on div "Seniority" at bounding box center [190, 317] width 221 height 16
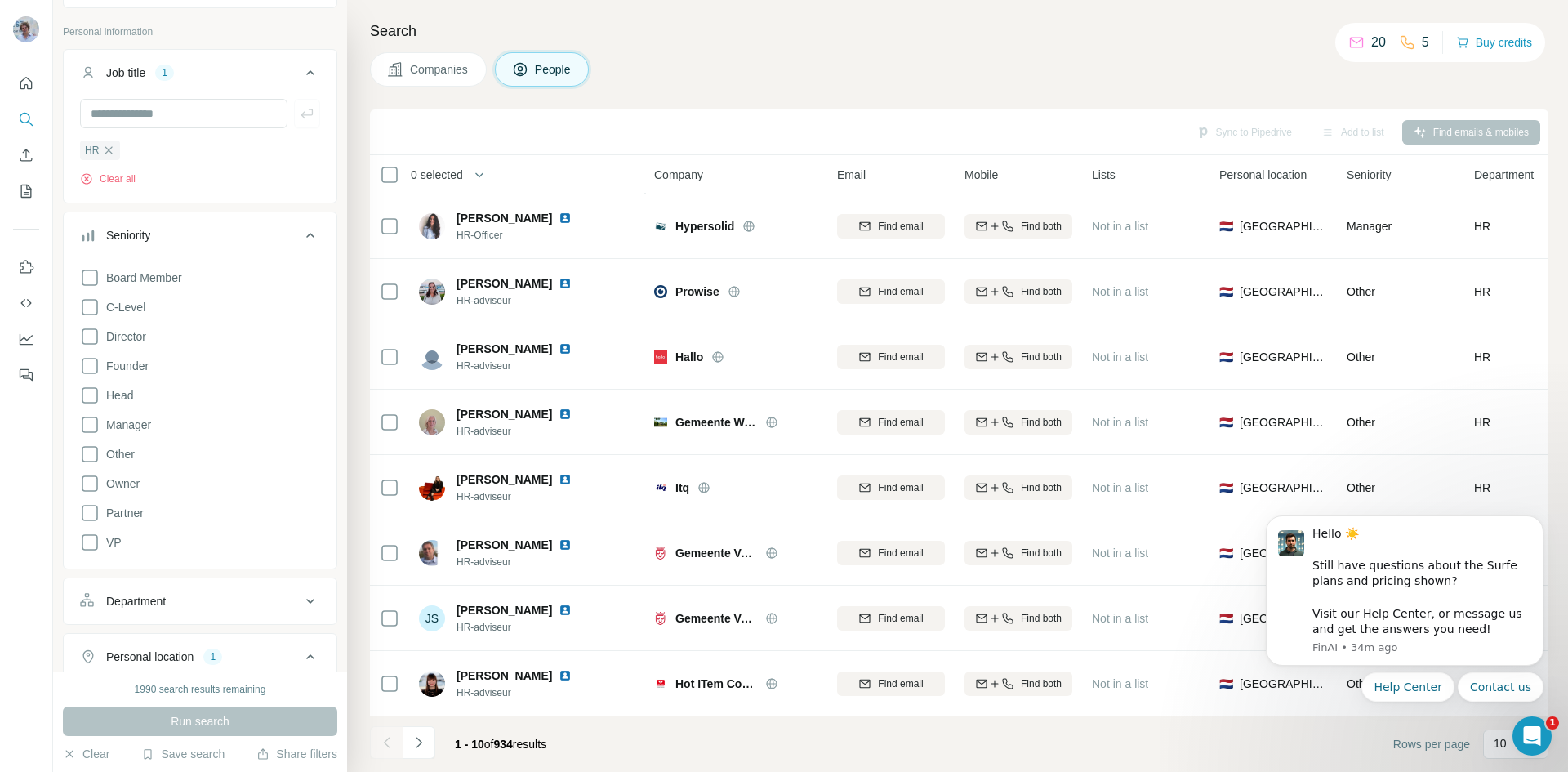
click at [180, 243] on div "Seniority" at bounding box center [190, 234] width 221 height 16
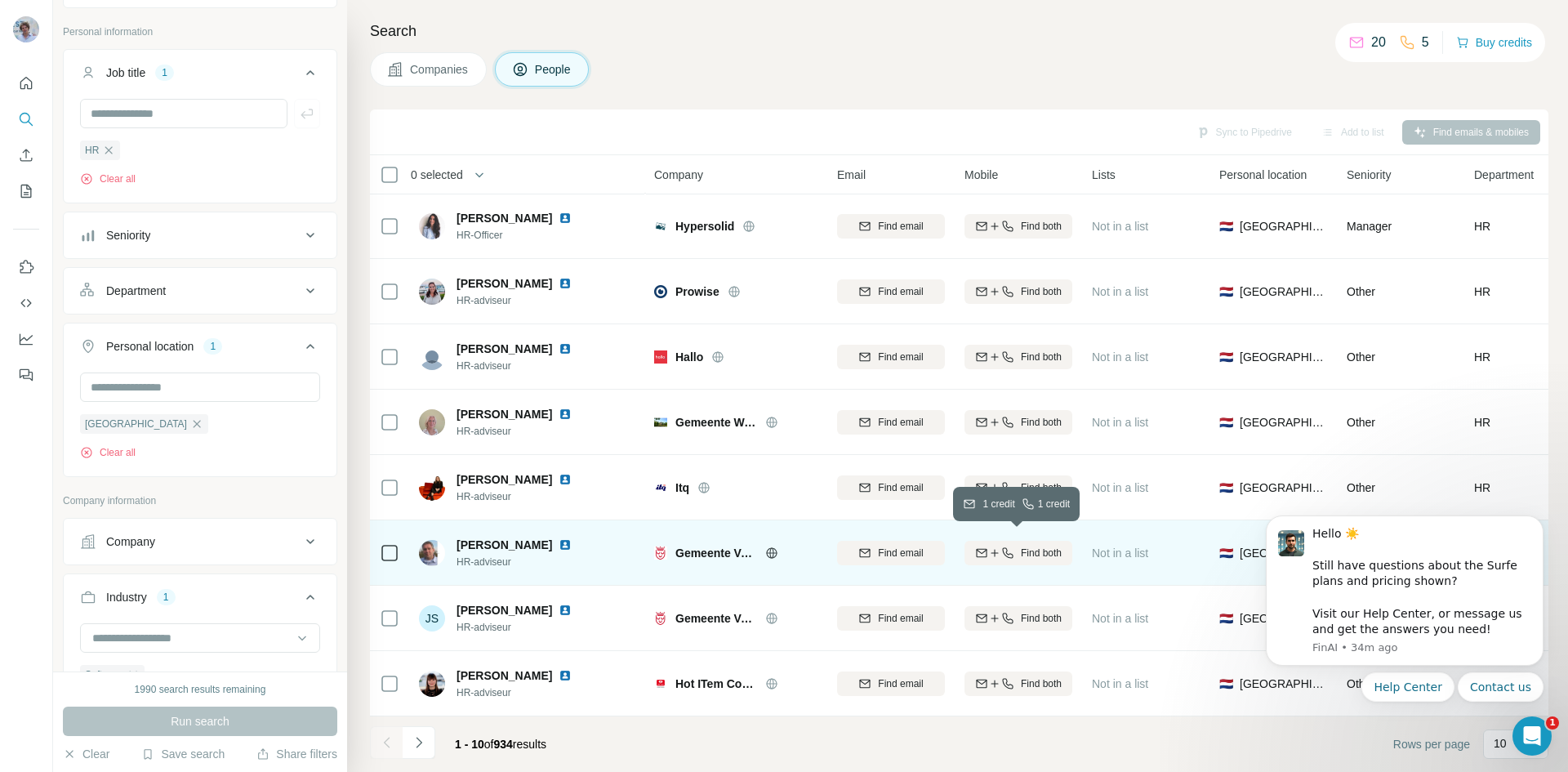
click at [1051, 545] on span "Find both" at bounding box center [1041, 552] width 41 height 14
click at [1532, 523] on button "Dismiss notification" at bounding box center [1539, 520] width 21 height 21
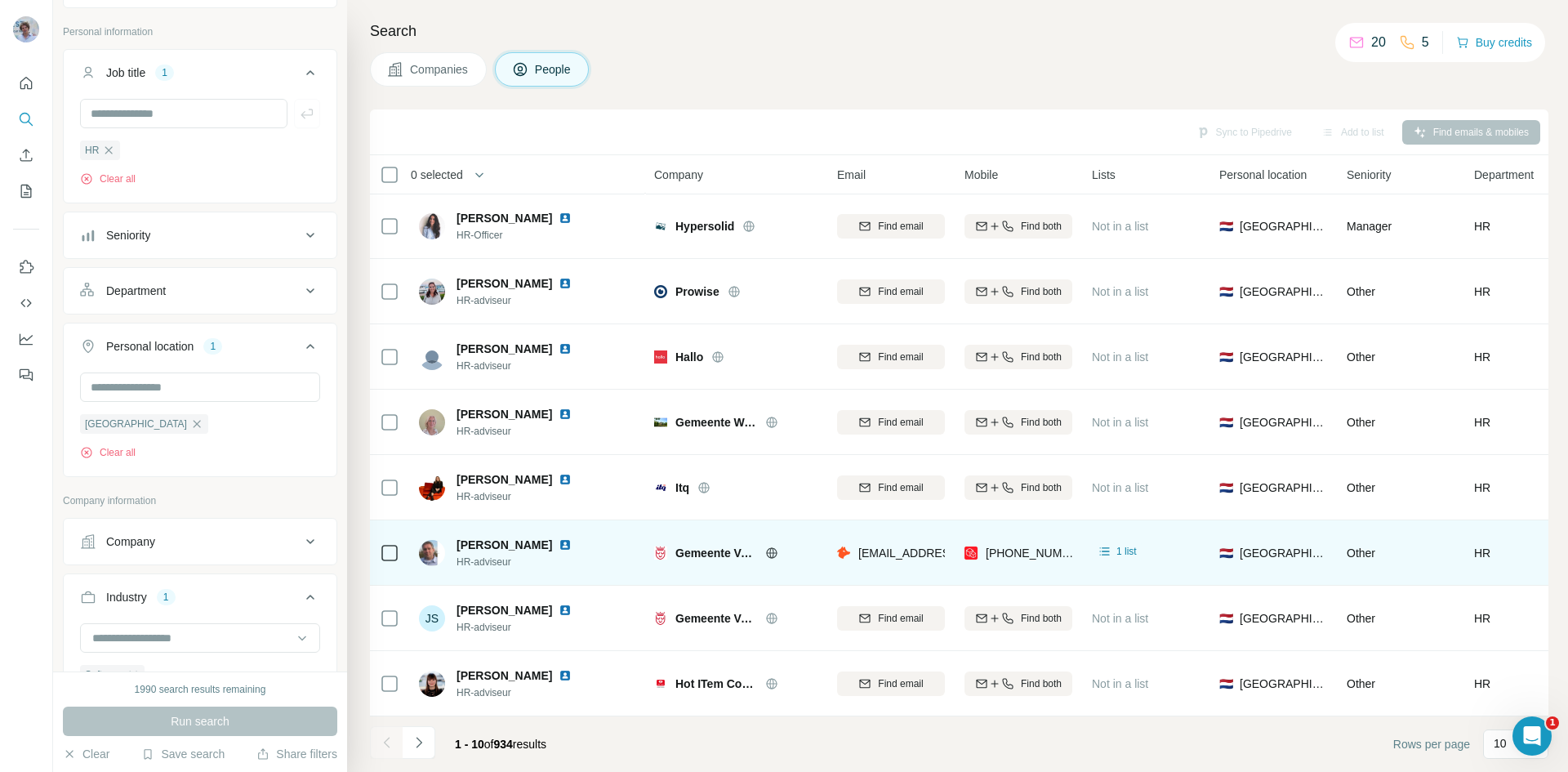
click at [559, 539] on img at bounding box center [566, 545] width 13 height 13
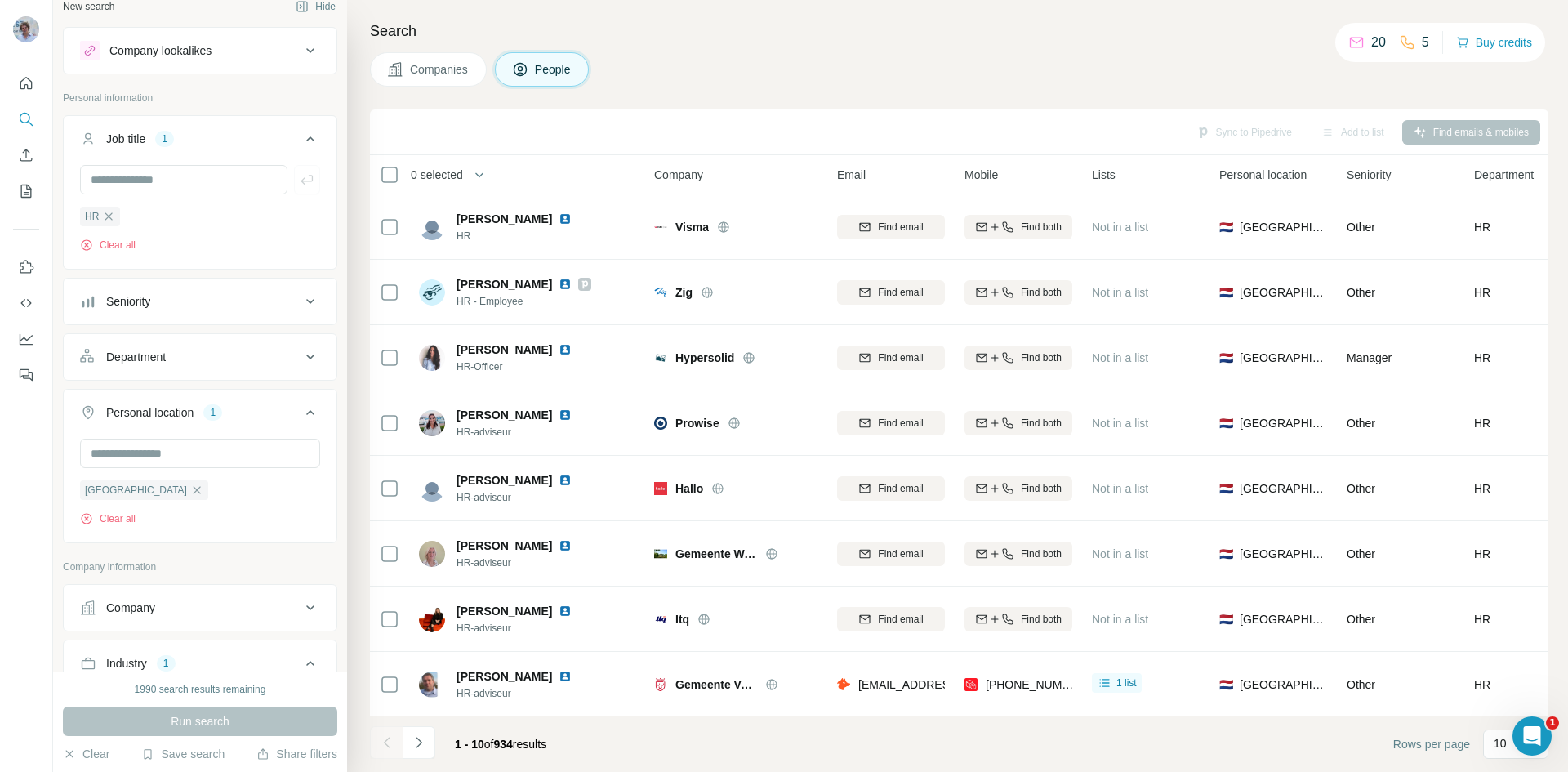
scroll to position [0, 0]
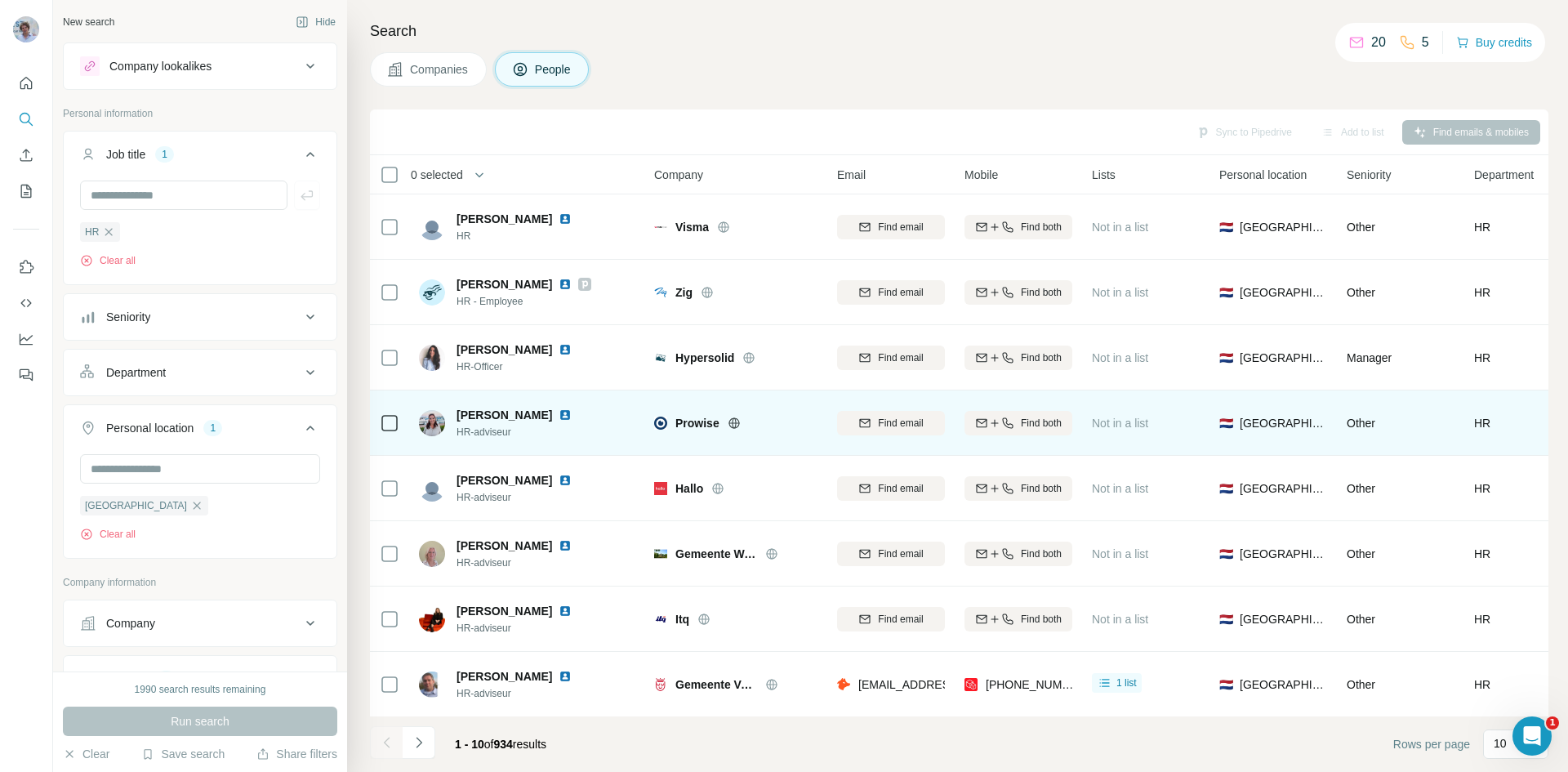
click at [571, 412] on img at bounding box center [566, 415] width 13 height 13
click at [1048, 422] on span "Find both" at bounding box center [1041, 422] width 41 height 14
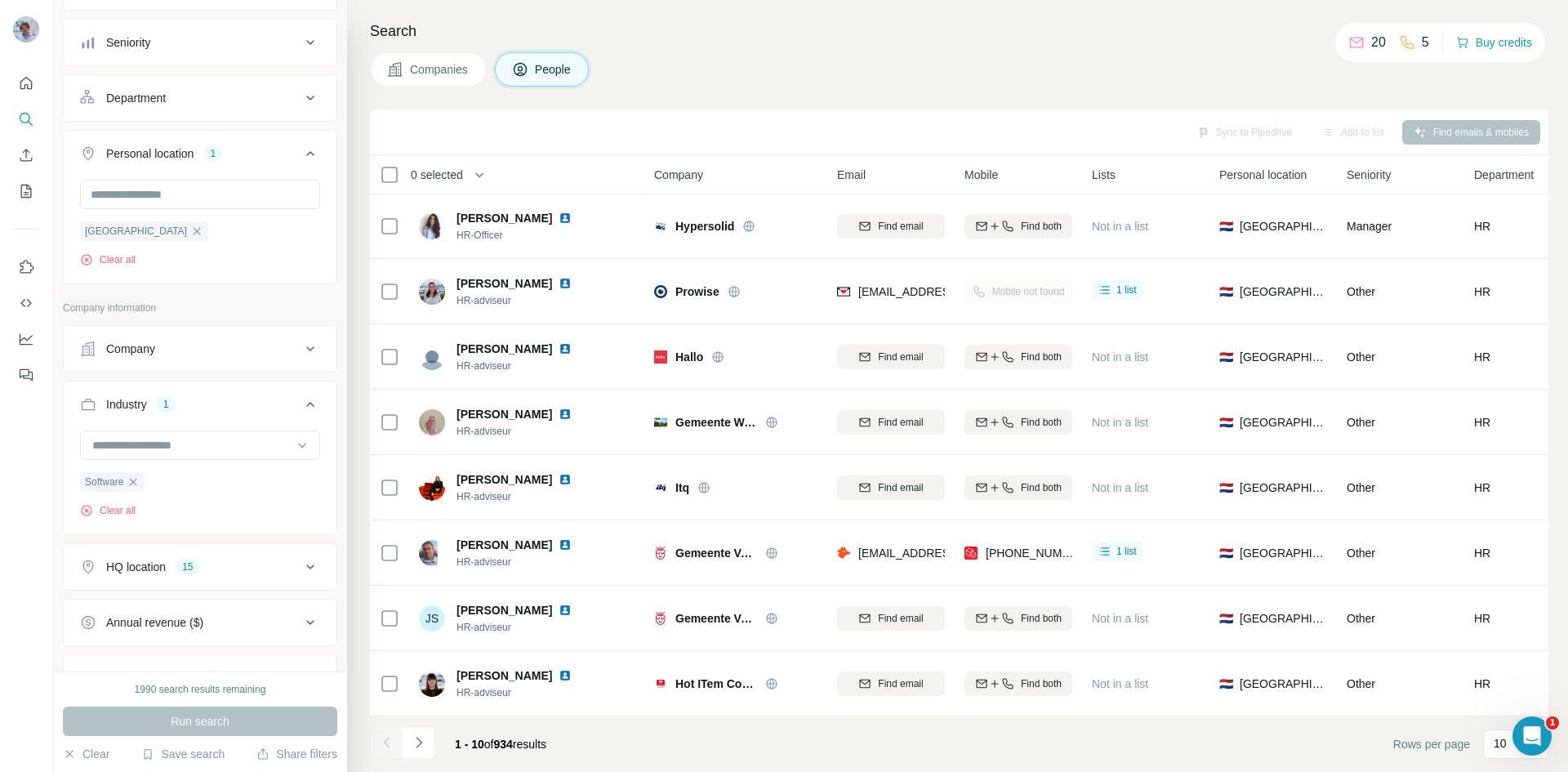
scroll to position [326, 0]
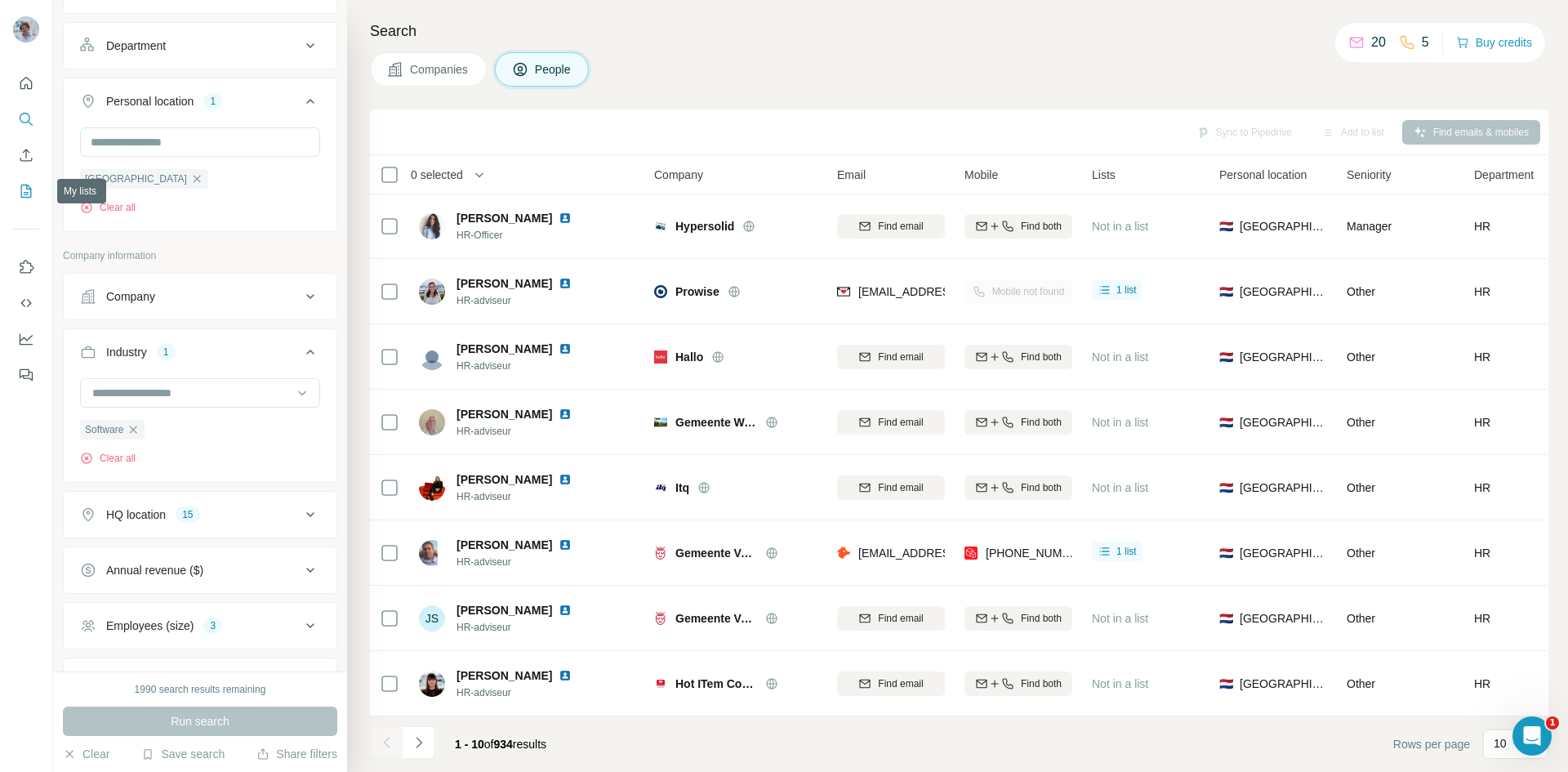
click at [20, 195] on icon "My lists" at bounding box center [26, 191] width 16 height 16
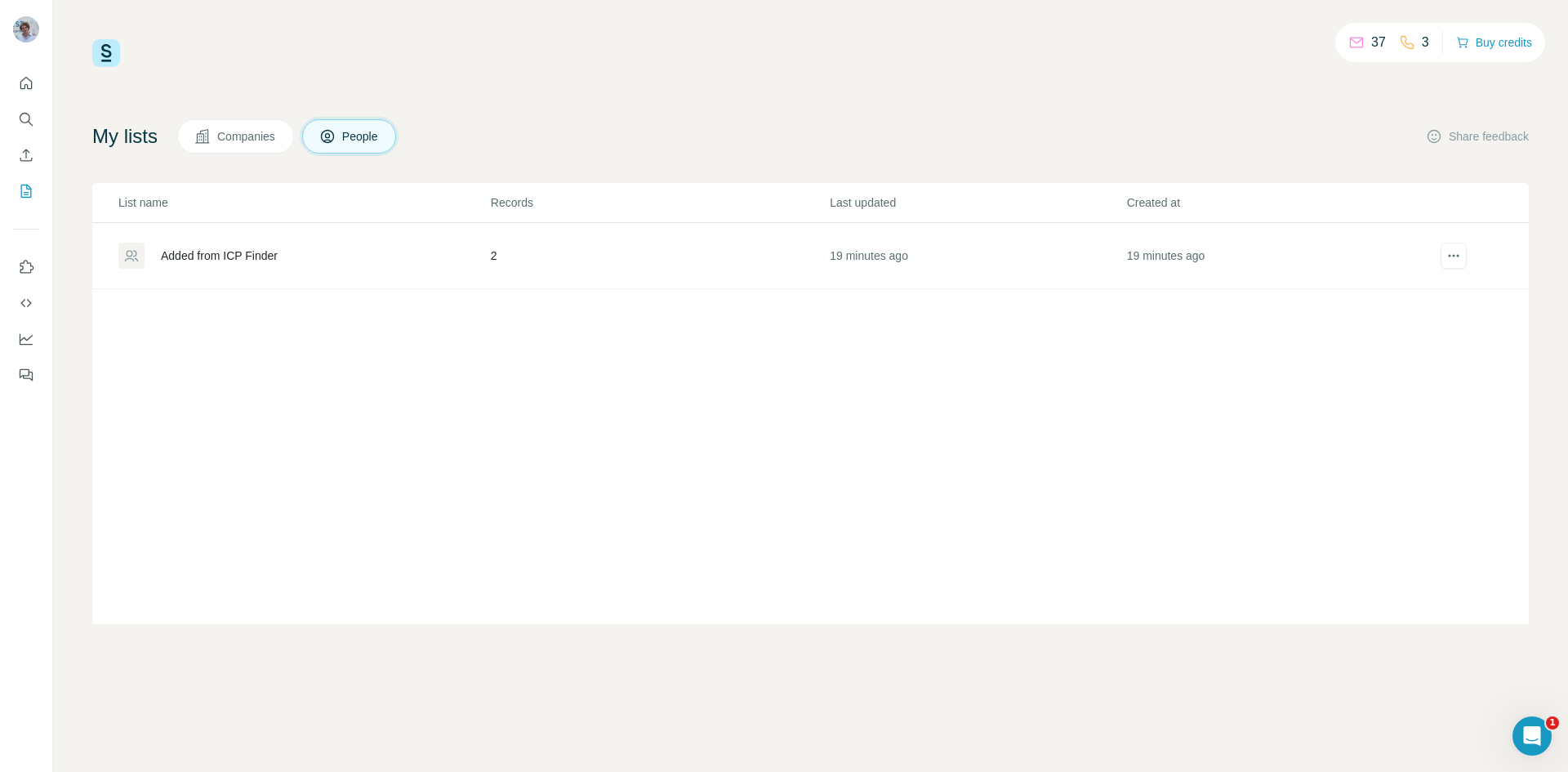
click at [232, 262] on div "Added from ICP Finder" at bounding box center [220, 255] width 117 height 16
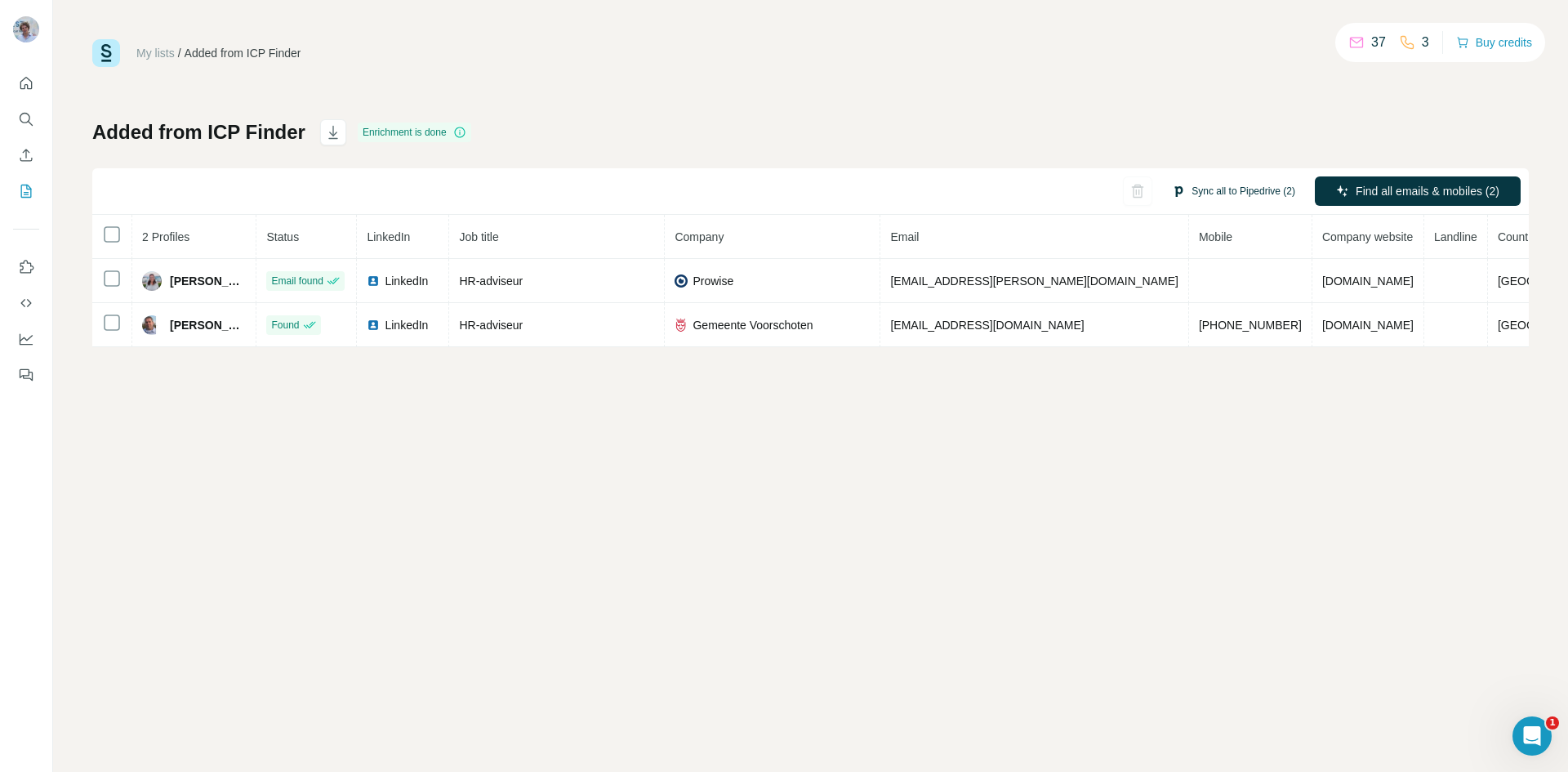
click at [1208, 195] on button "Sync all to Pipedrive (2)" at bounding box center [1234, 191] width 146 height 25
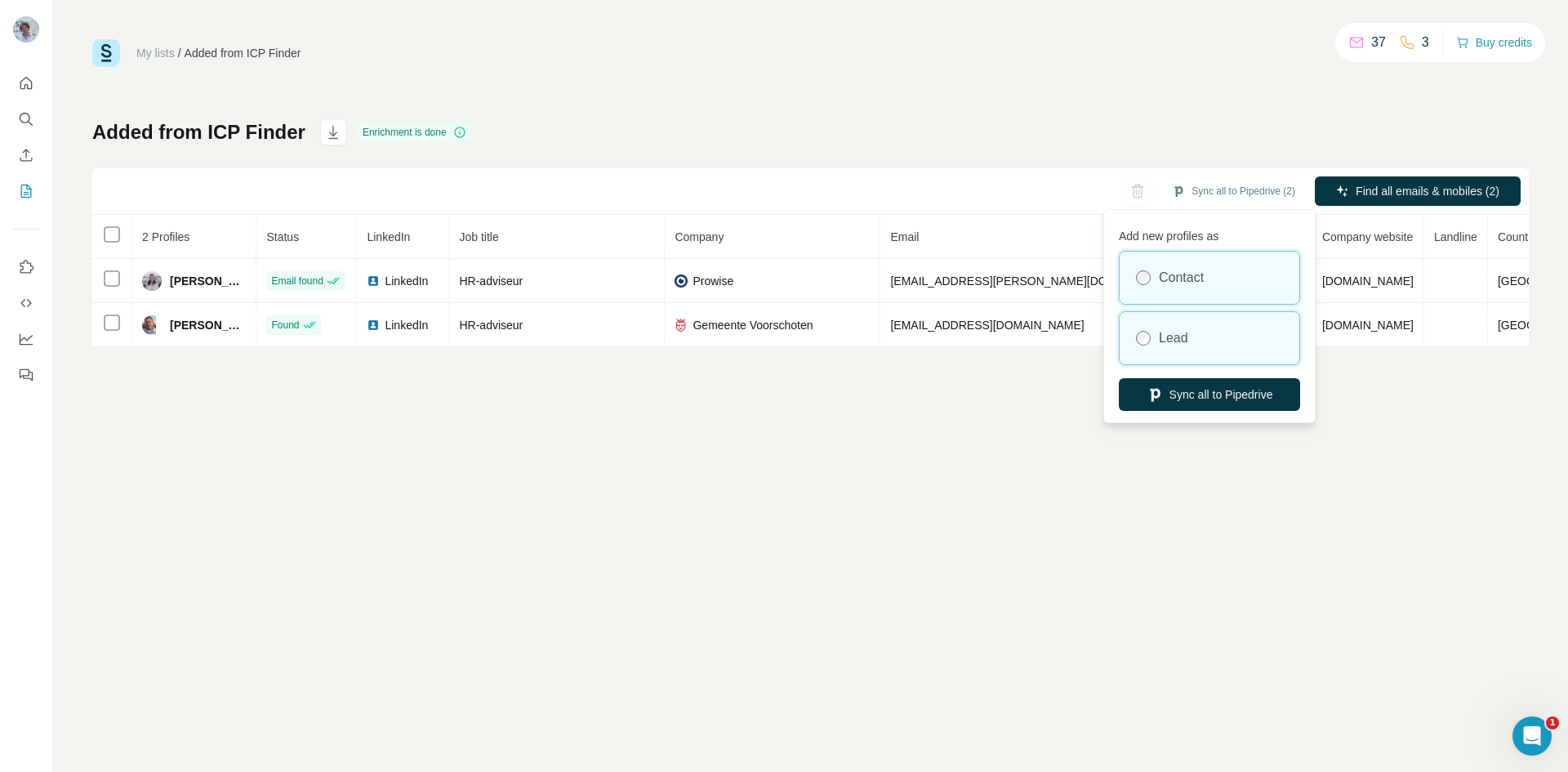
click at [1184, 335] on label "Lead" at bounding box center [1173, 338] width 30 height 19
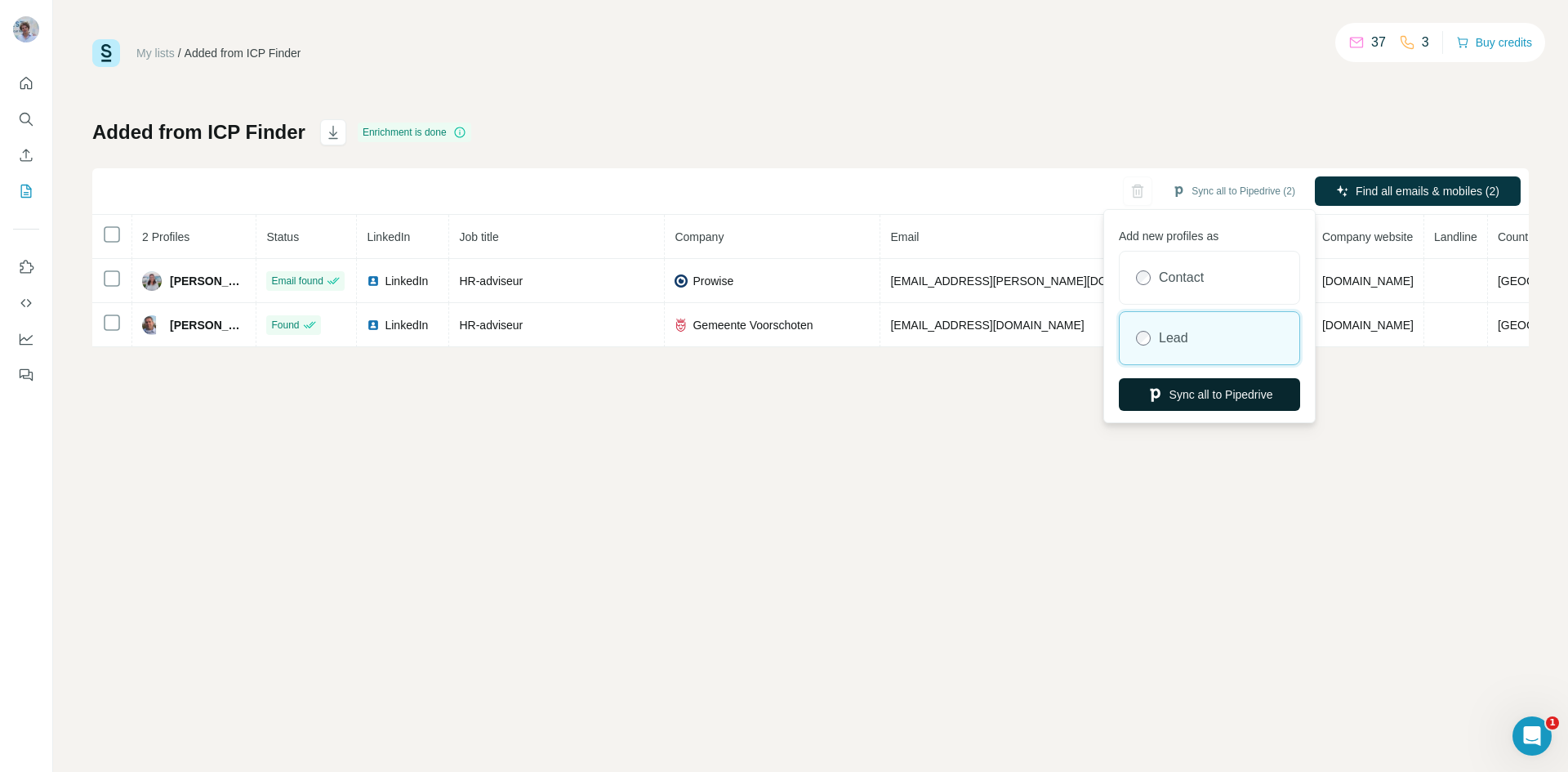
click at [1206, 391] on button "Sync all to Pipedrive" at bounding box center [1209, 395] width 181 height 33
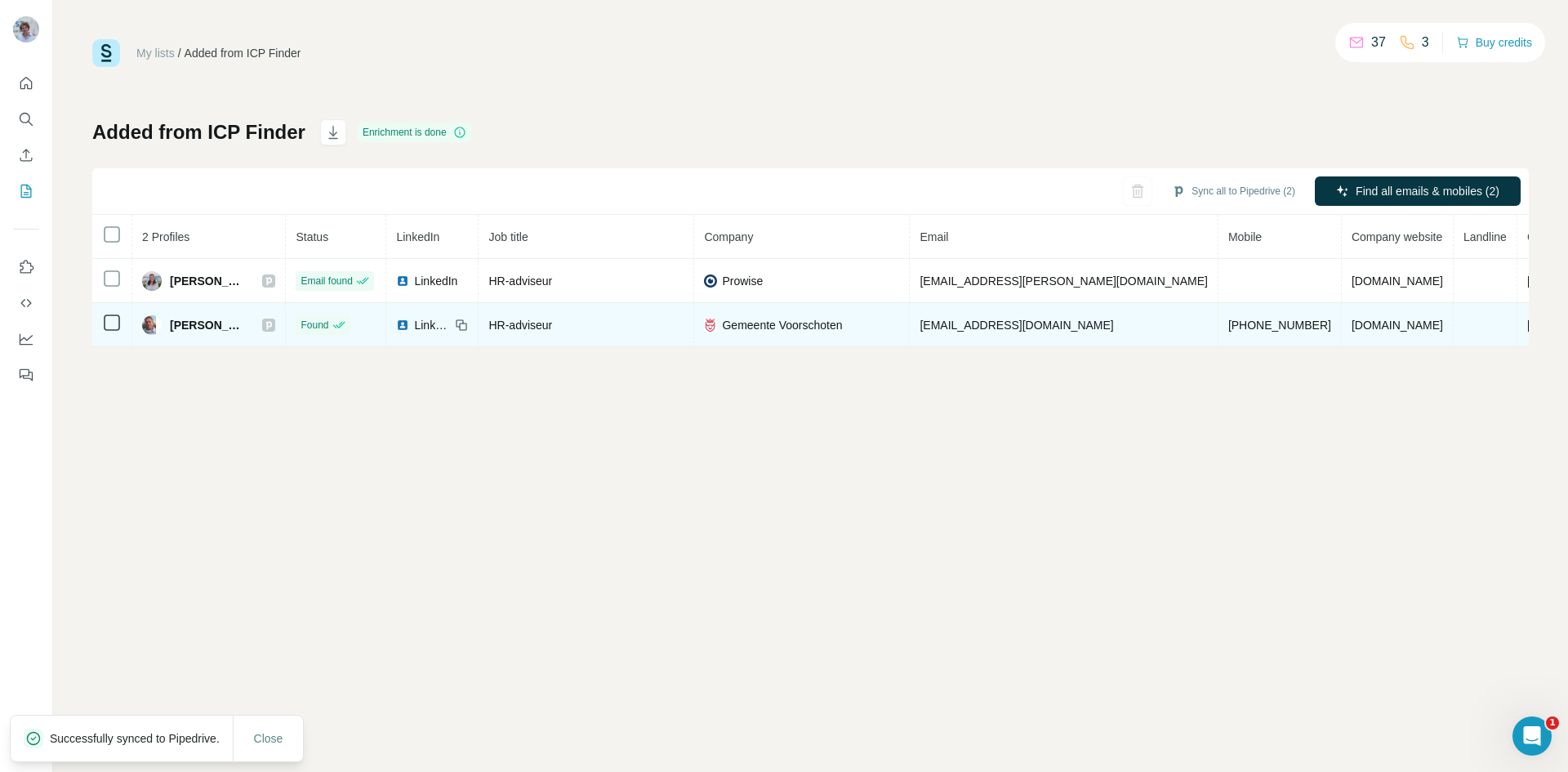
drag, startPoint x: 256, startPoint y: 327, endPoint x: 164, endPoint y: 330, distance: 92.0
click at [164, 330] on div "[PERSON_NAME]" at bounding box center [208, 325] width 133 height 19
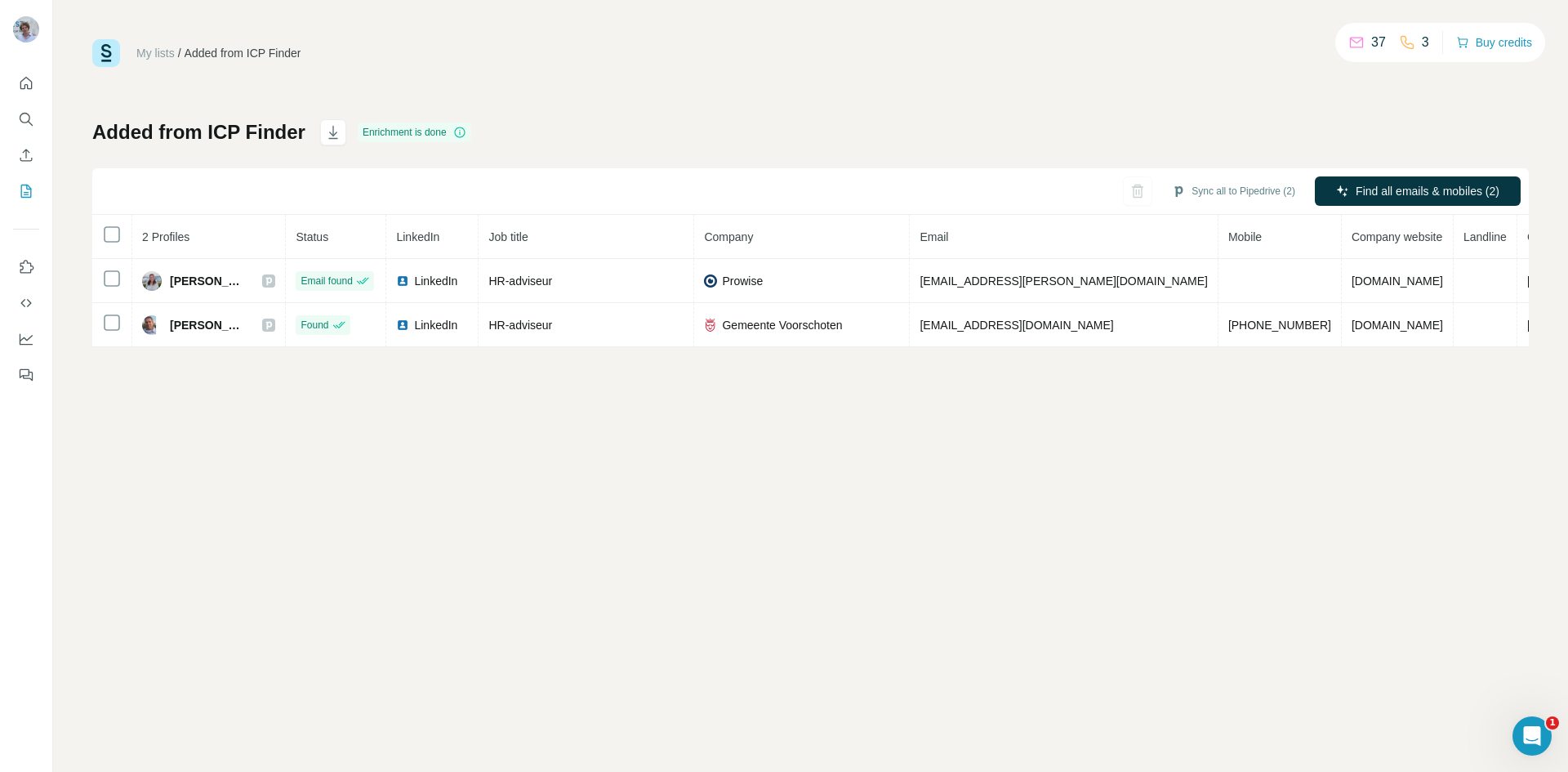
copy div "[PERSON_NAME]"
